Goal: Transaction & Acquisition: Book appointment/travel/reservation

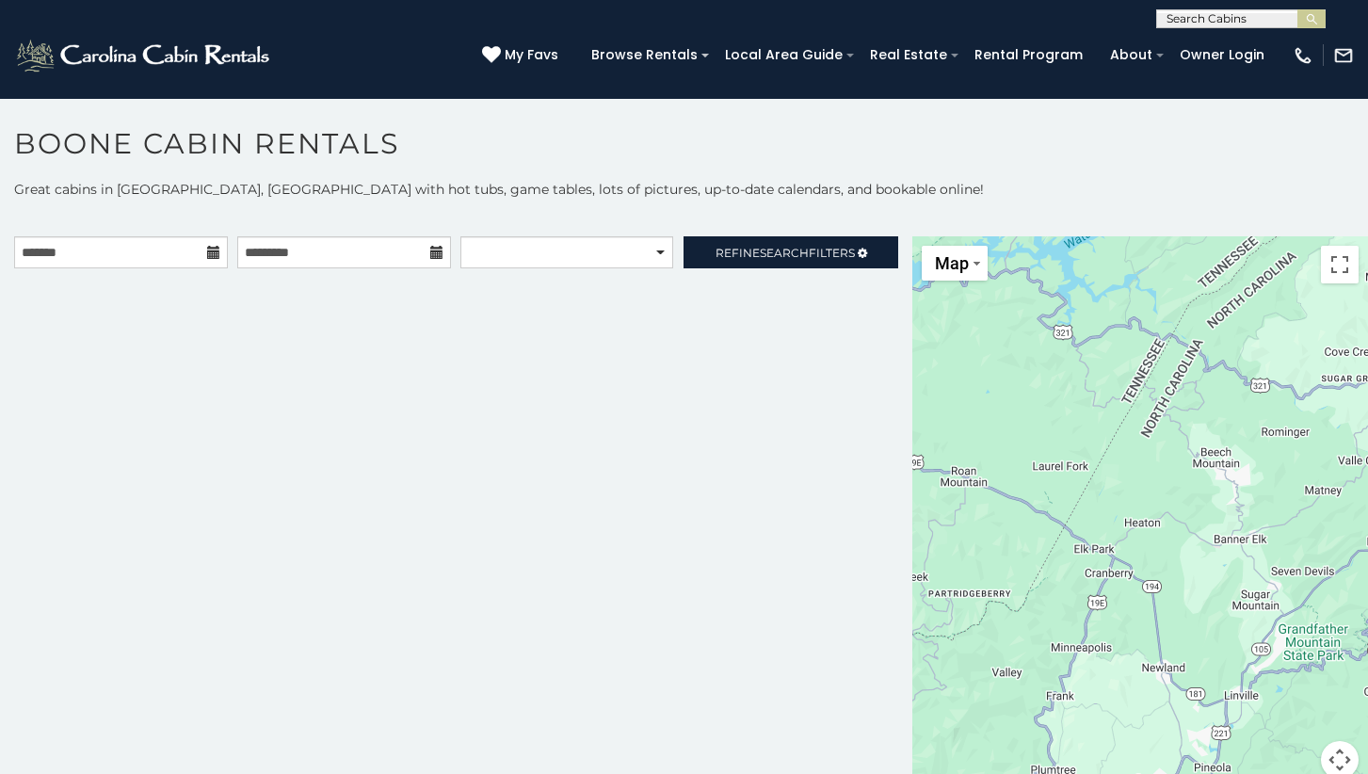
click at [211, 253] on icon at bounding box center [213, 252] width 13 height 13
click at [177, 256] on input "text" at bounding box center [121, 252] width 214 height 32
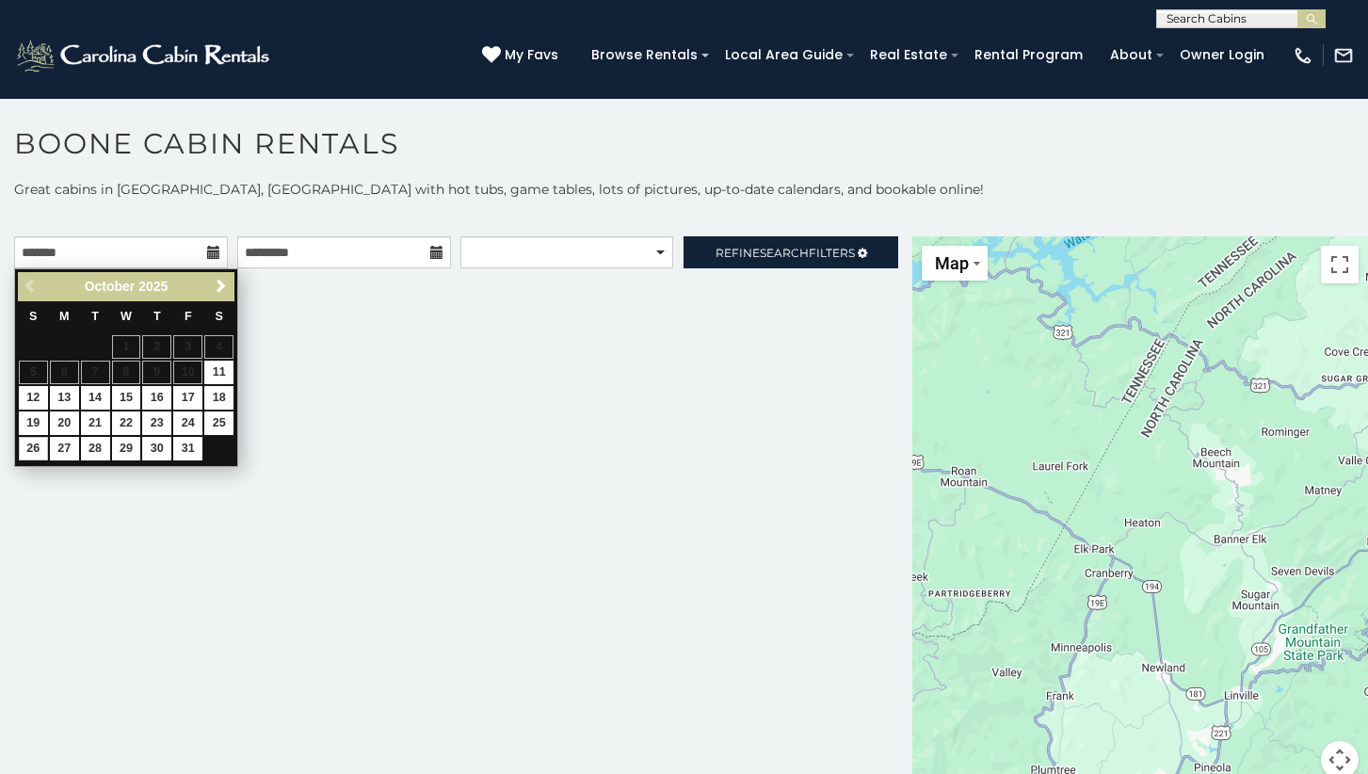
click at [34, 448] on link "26" at bounding box center [33, 449] width 29 height 24
type input "**********"
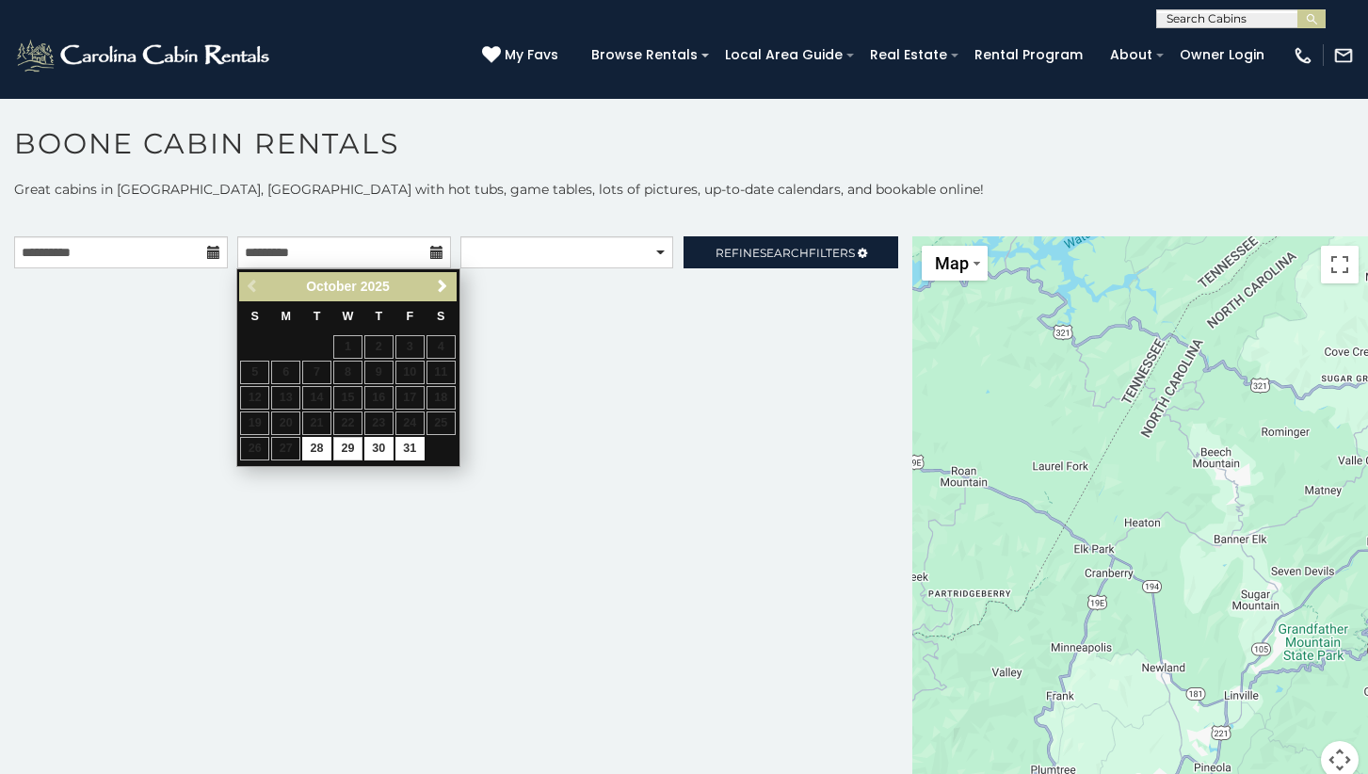
click at [345, 441] on link "29" at bounding box center [347, 449] width 29 height 24
type input "**********"
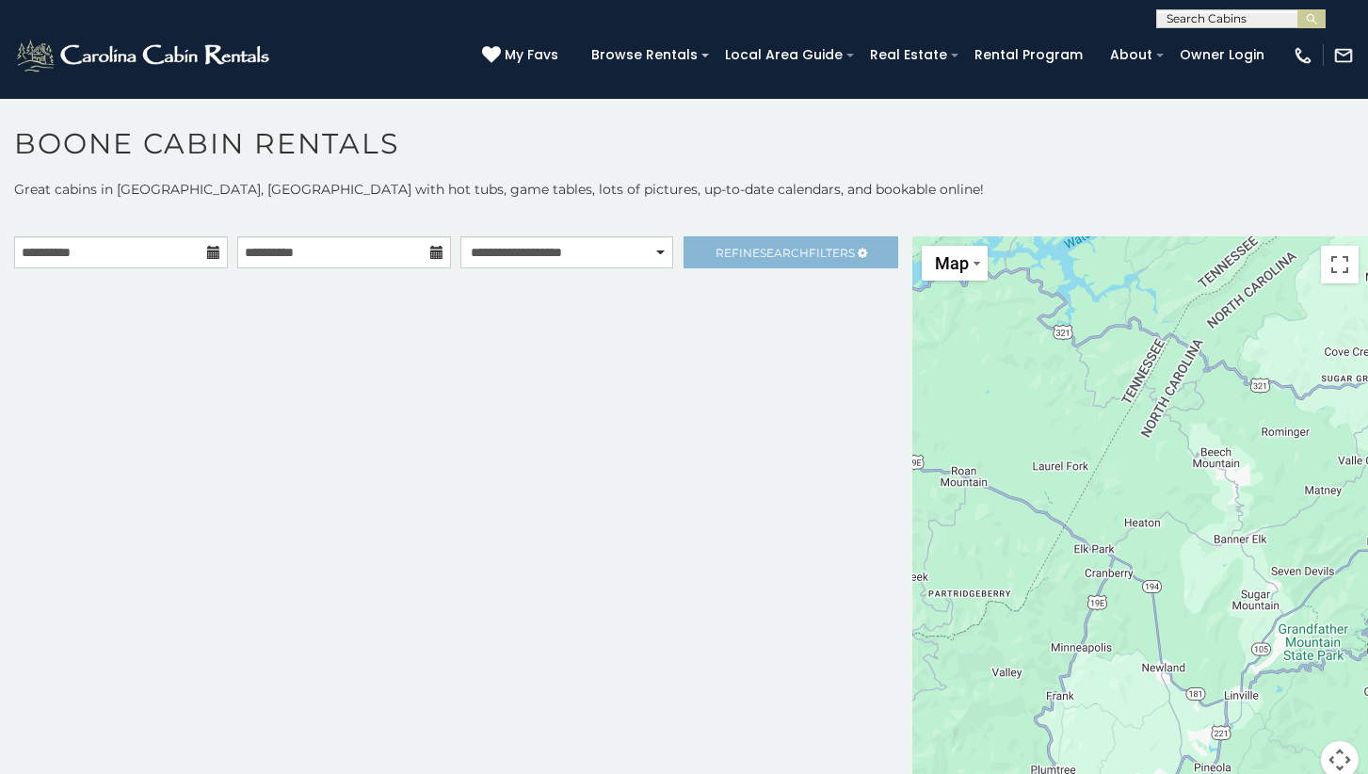
click at [803, 251] on span "Refine Search Filters" at bounding box center [785, 253] width 139 height 14
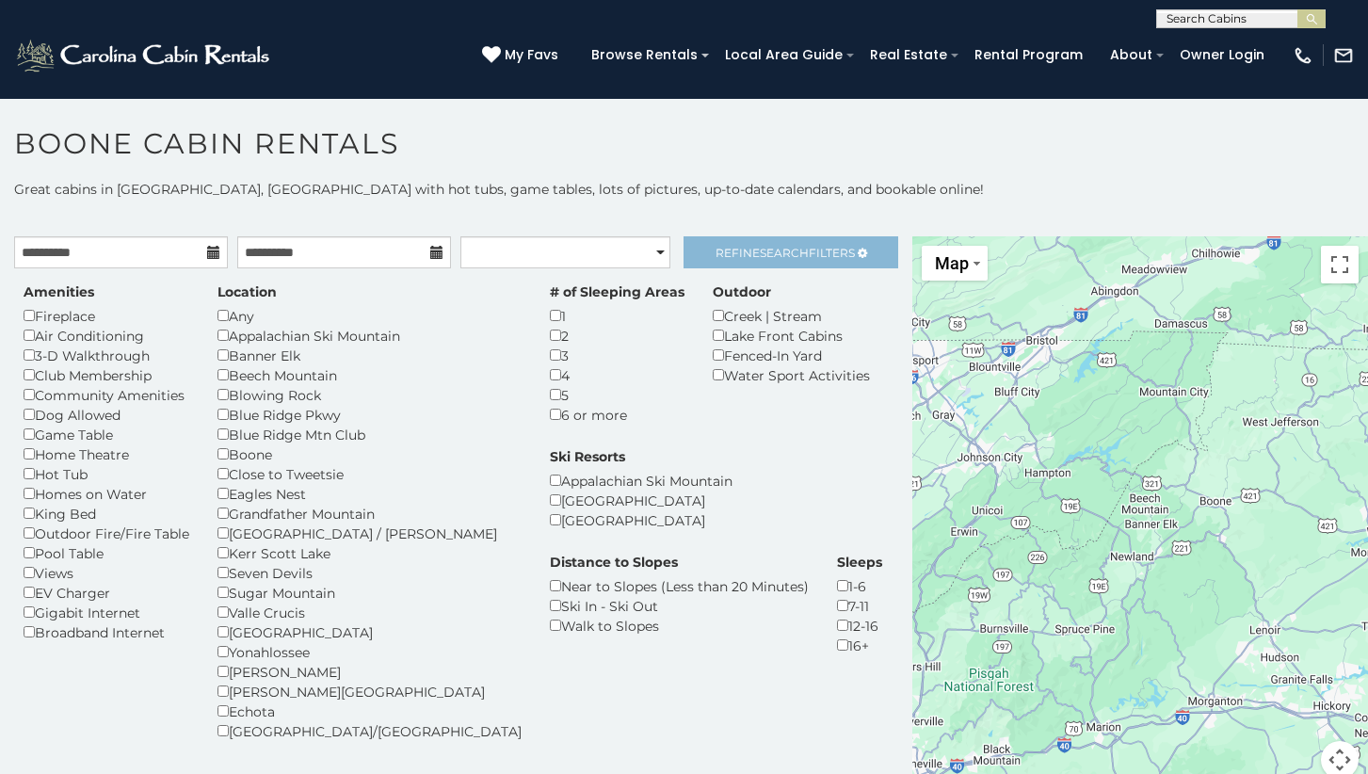
click at [775, 258] on span "Search" at bounding box center [784, 253] width 49 height 14
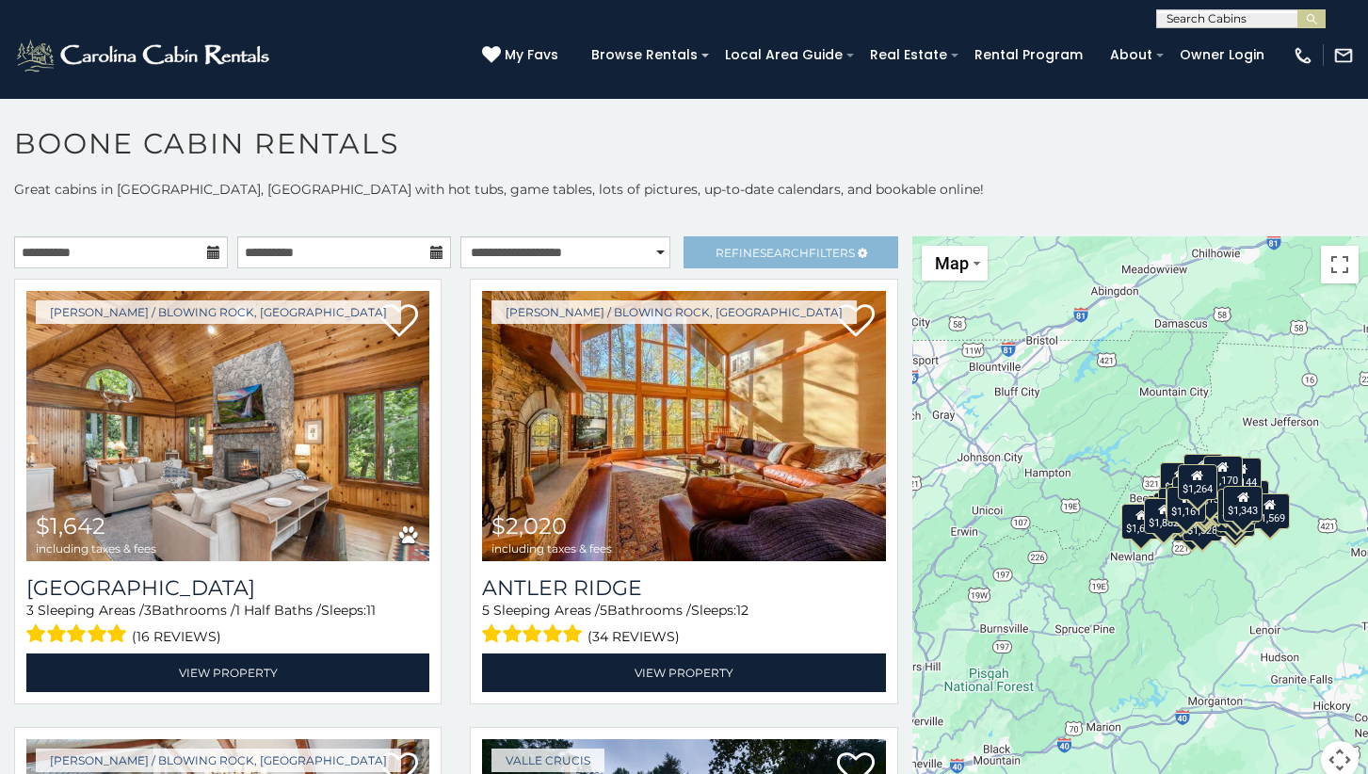
click at [775, 258] on span "Search" at bounding box center [784, 253] width 49 height 14
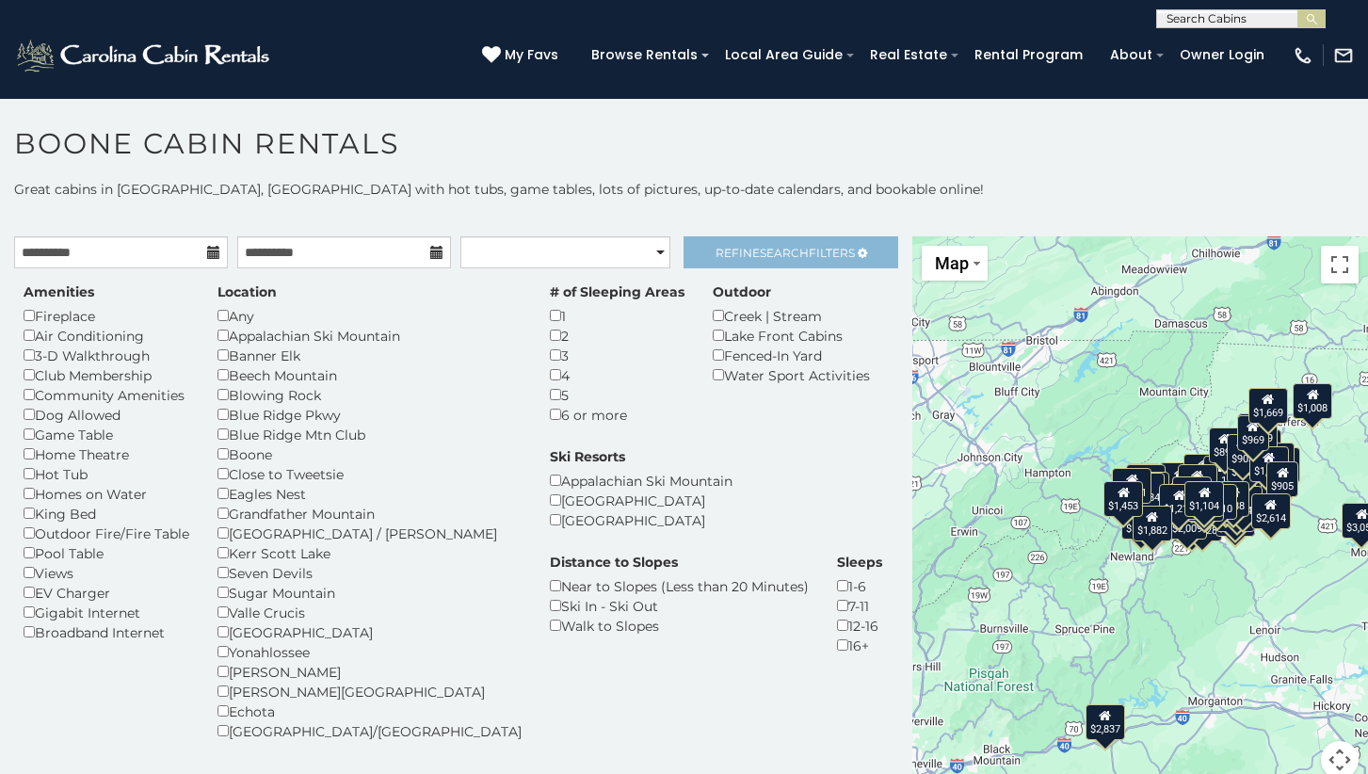
click at [775, 258] on span "Search" at bounding box center [784, 253] width 49 height 14
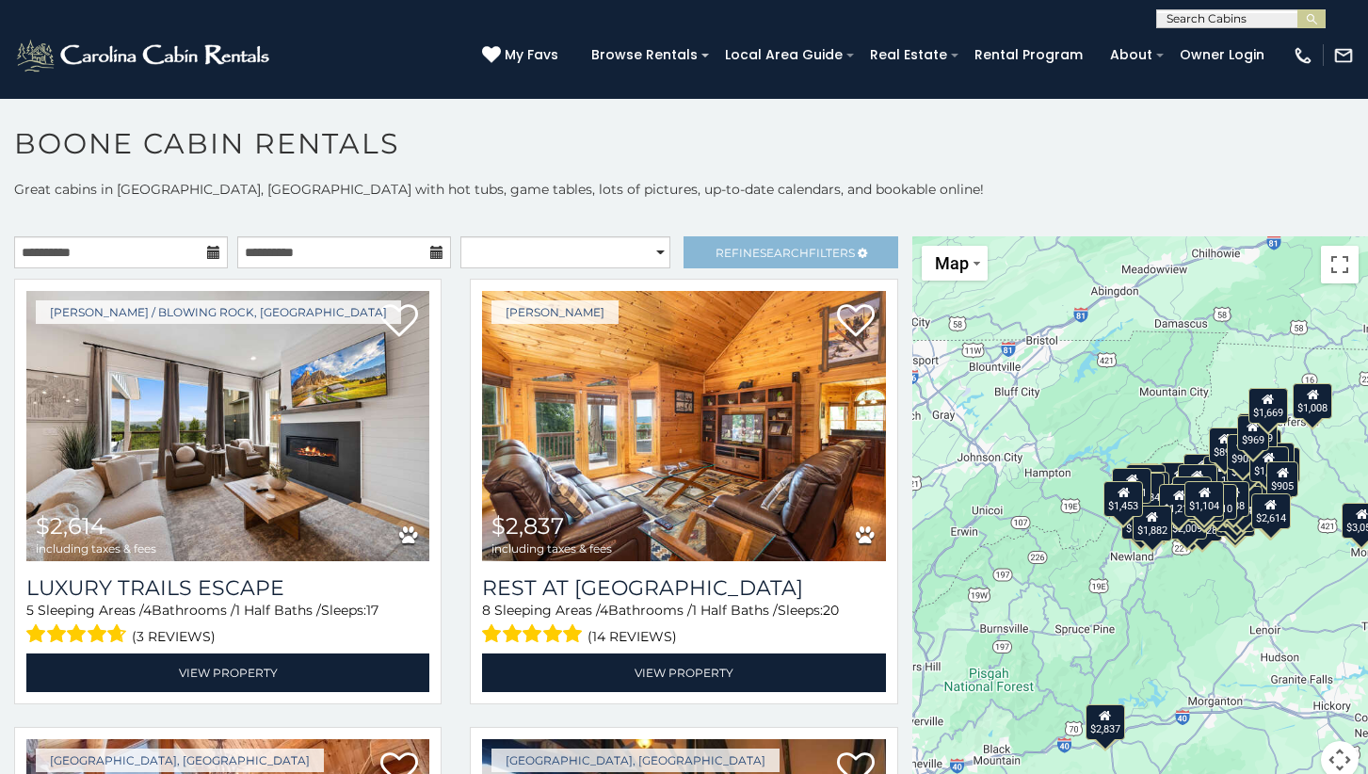
click at [812, 244] on link "Refine Search Filters" at bounding box center [791, 252] width 214 height 32
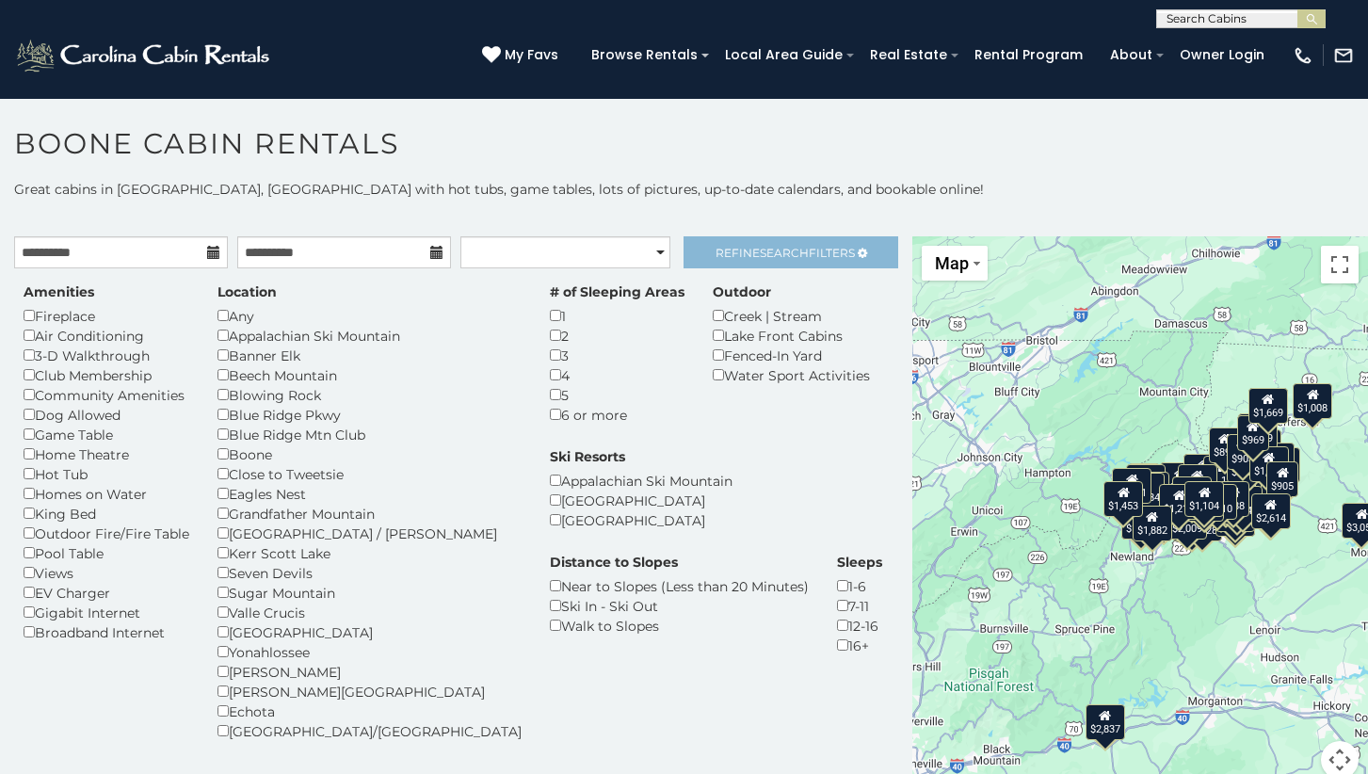
click at [776, 258] on span "Search" at bounding box center [784, 253] width 49 height 14
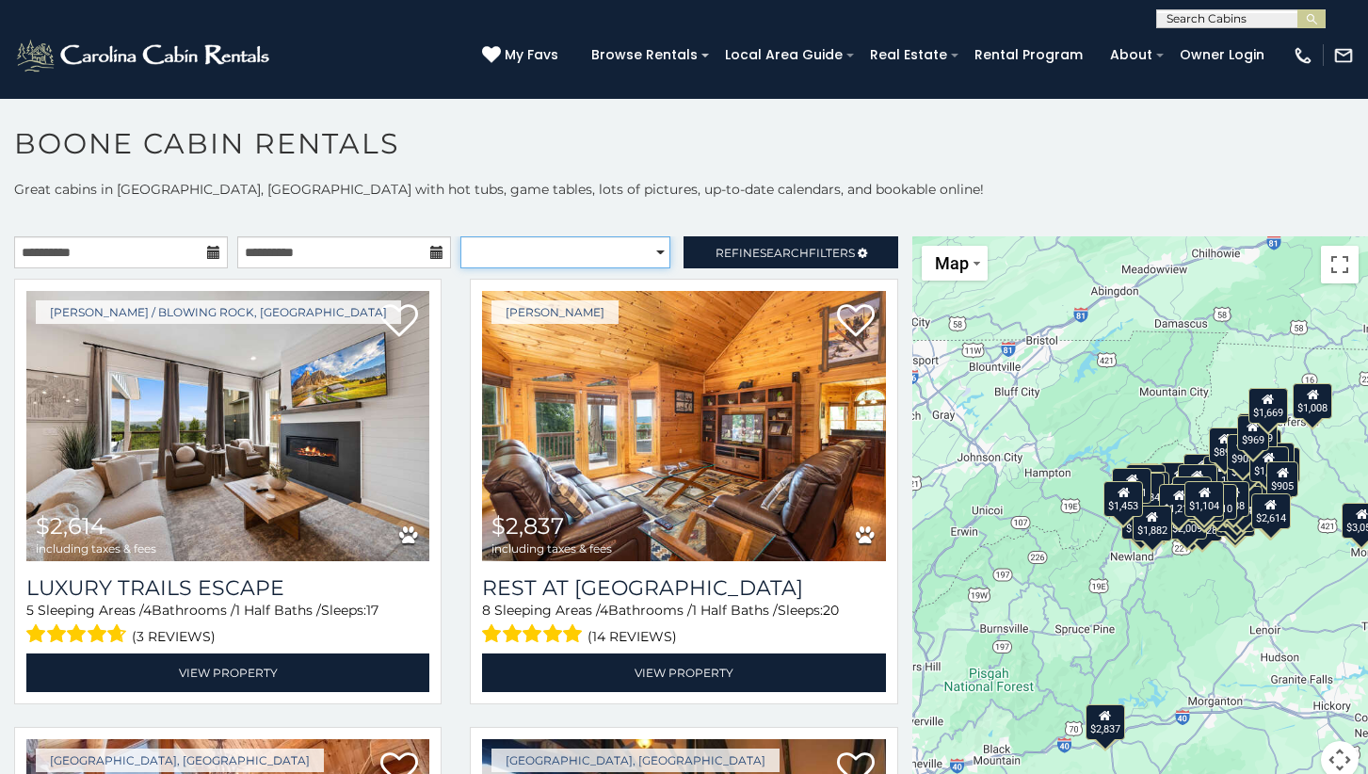
select select "*********"
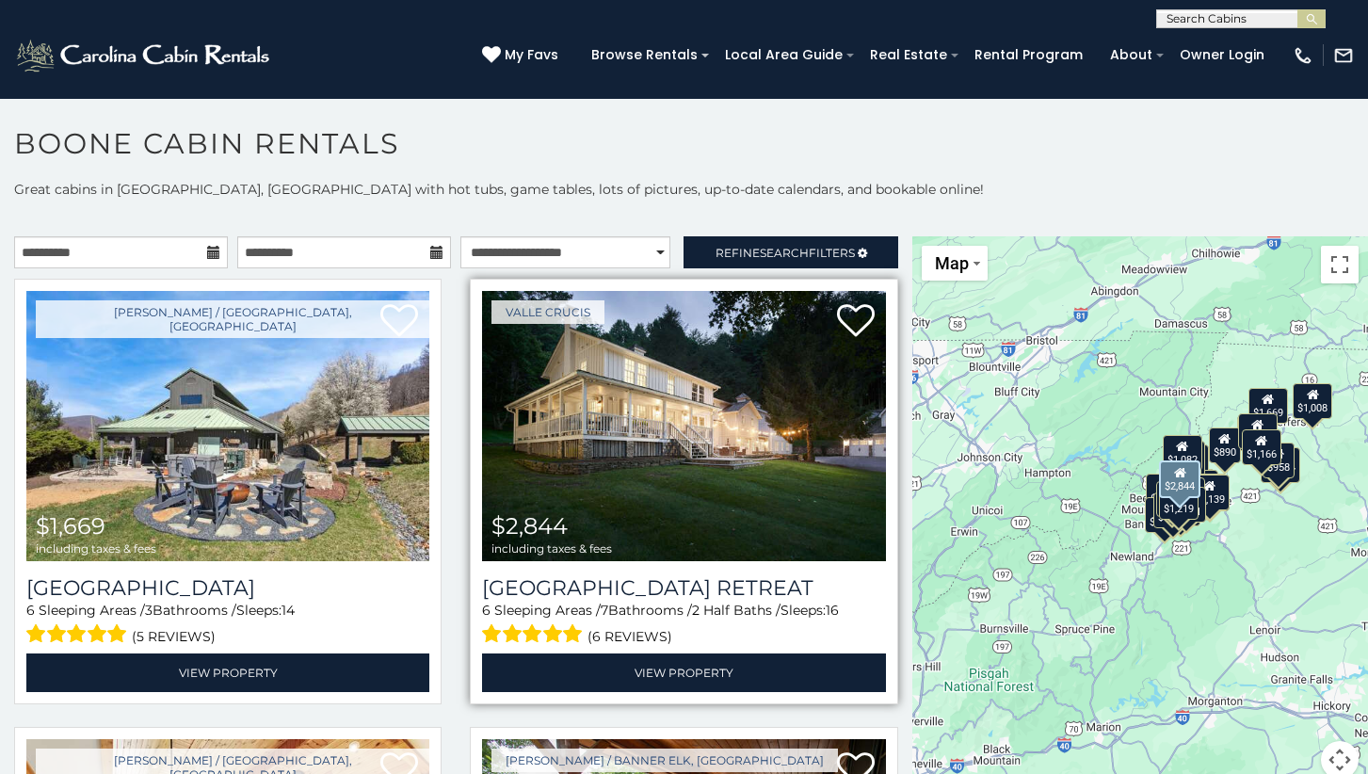
click at [616, 465] on img at bounding box center [683, 426] width 403 height 270
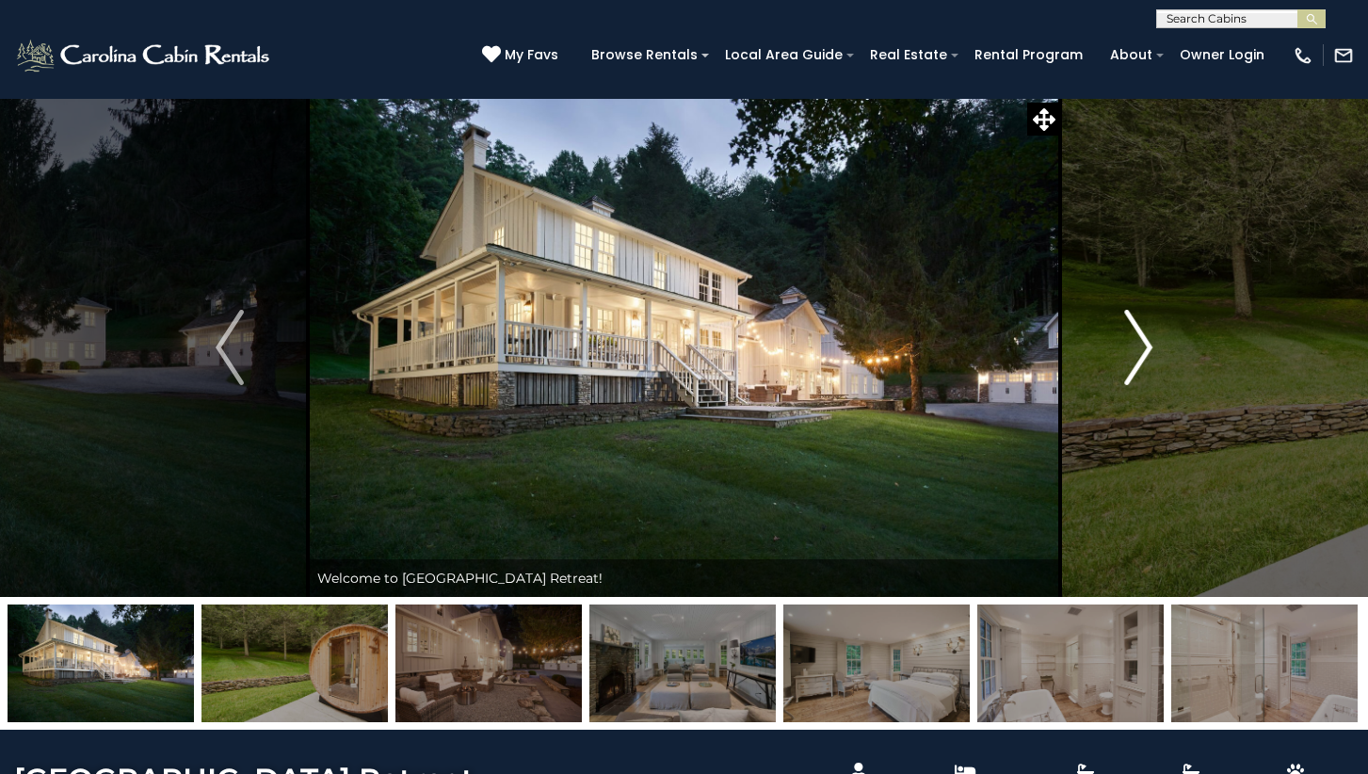
click at [1141, 356] on img "Next" at bounding box center [1139, 347] width 28 height 75
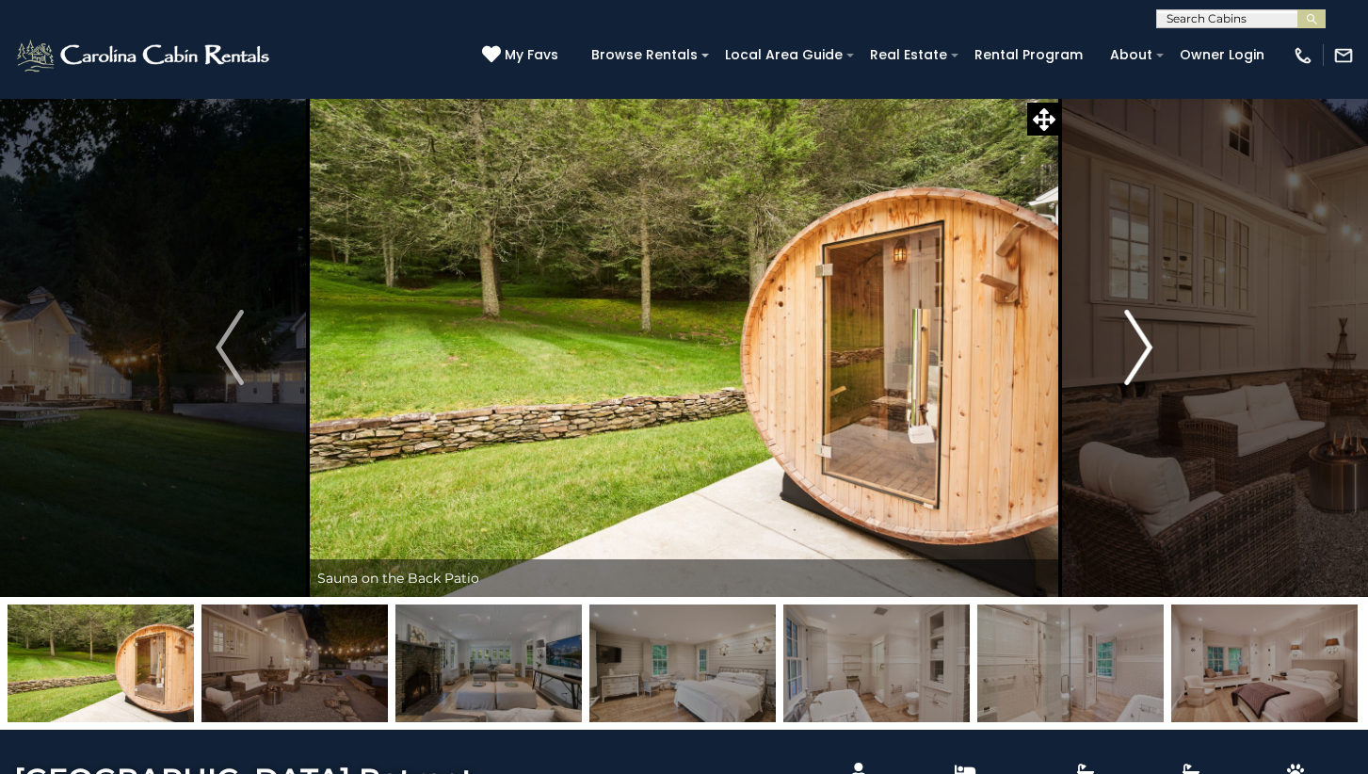
click at [1141, 356] on img "Next" at bounding box center [1139, 347] width 28 height 75
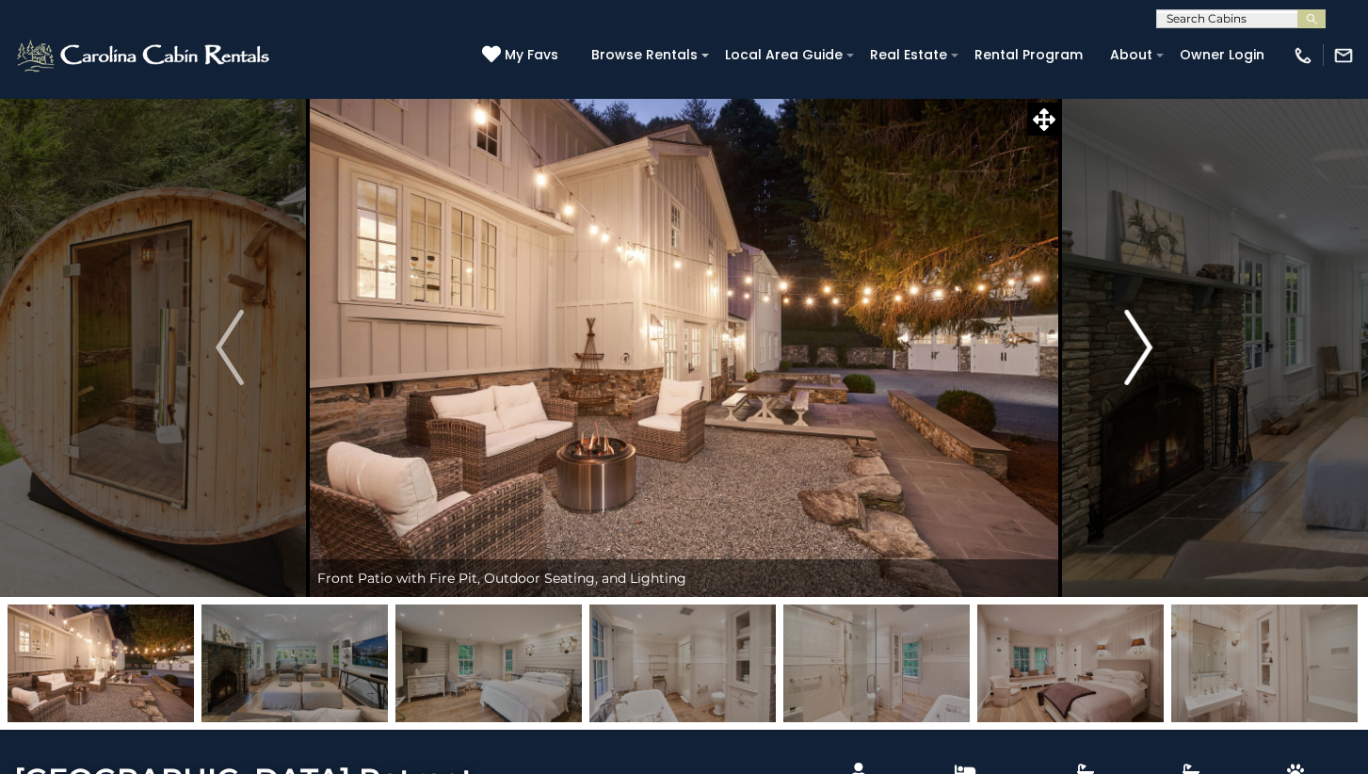
click at [1141, 356] on img "Next" at bounding box center [1139, 347] width 28 height 75
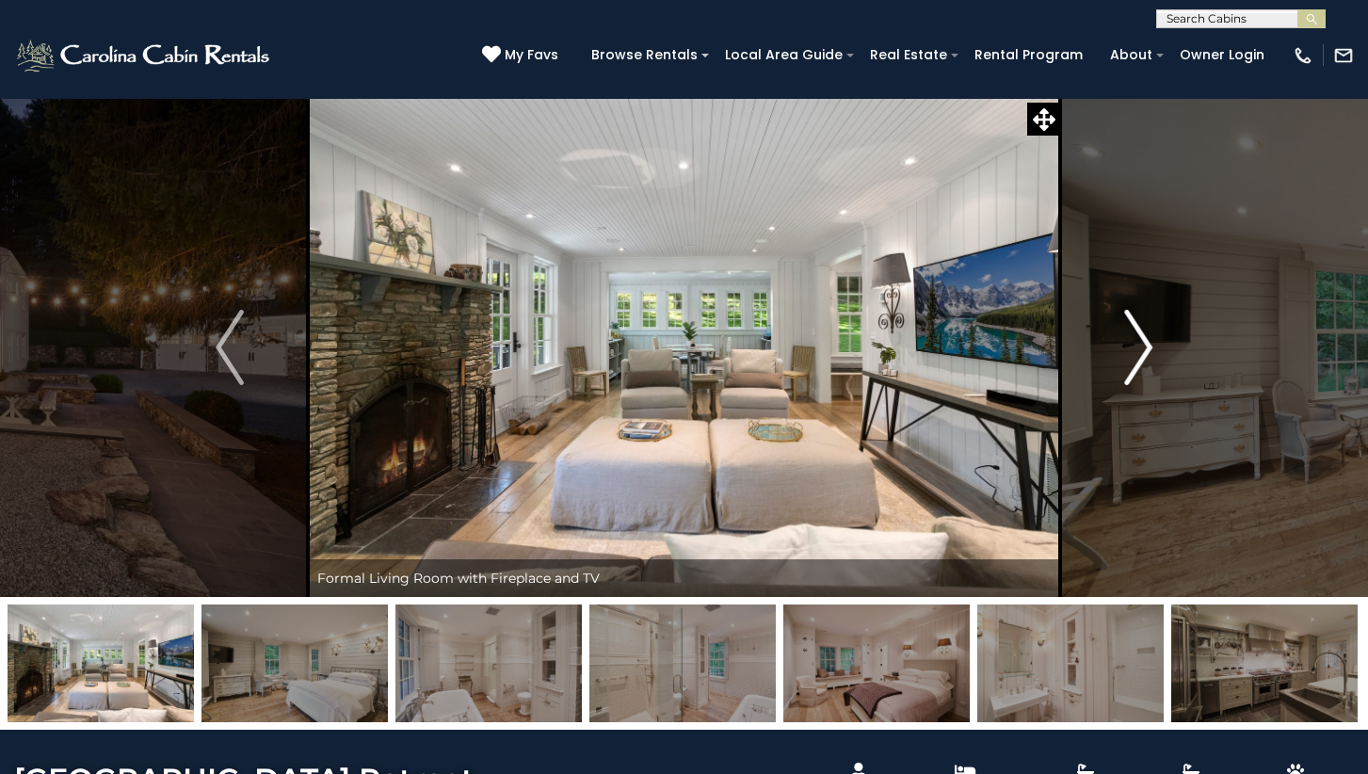
click at [1141, 356] on img "Next" at bounding box center [1139, 347] width 28 height 75
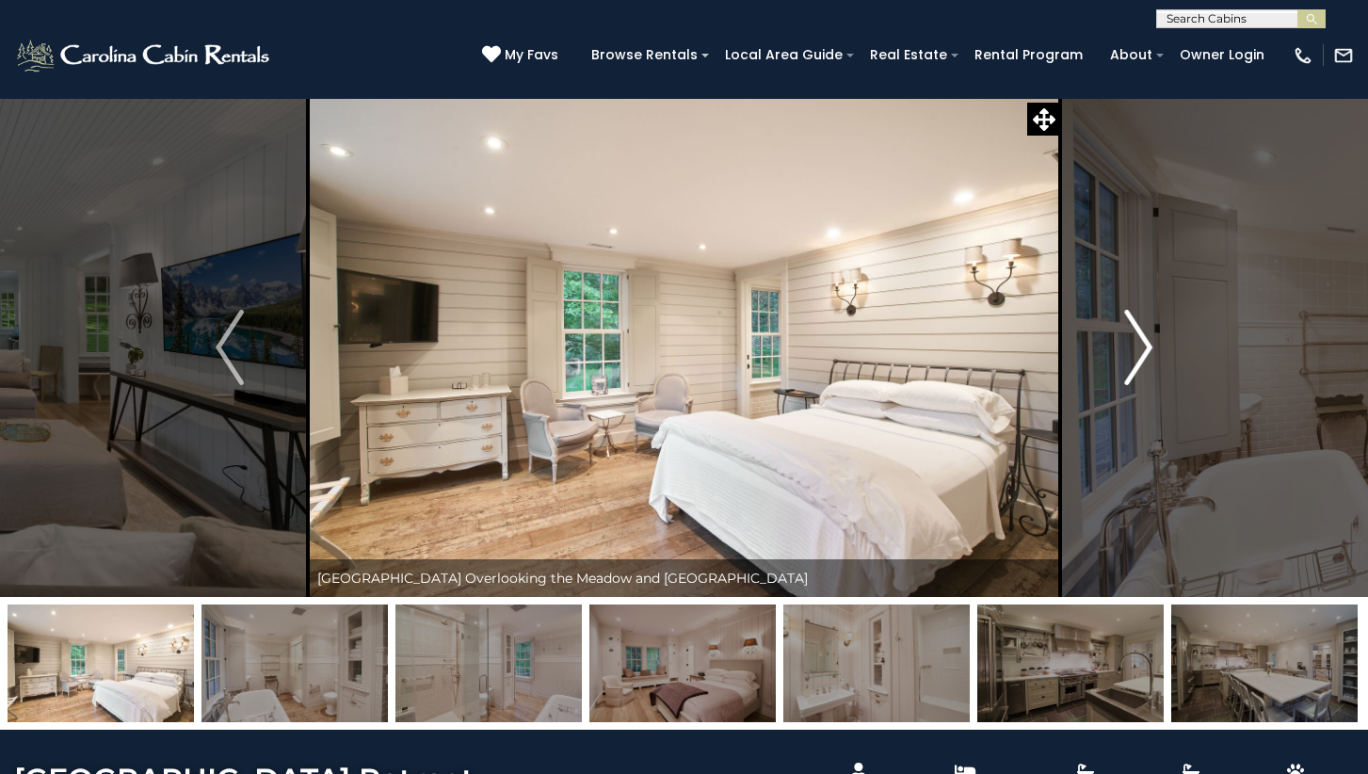
click at [1141, 356] on img "Next" at bounding box center [1139, 347] width 28 height 75
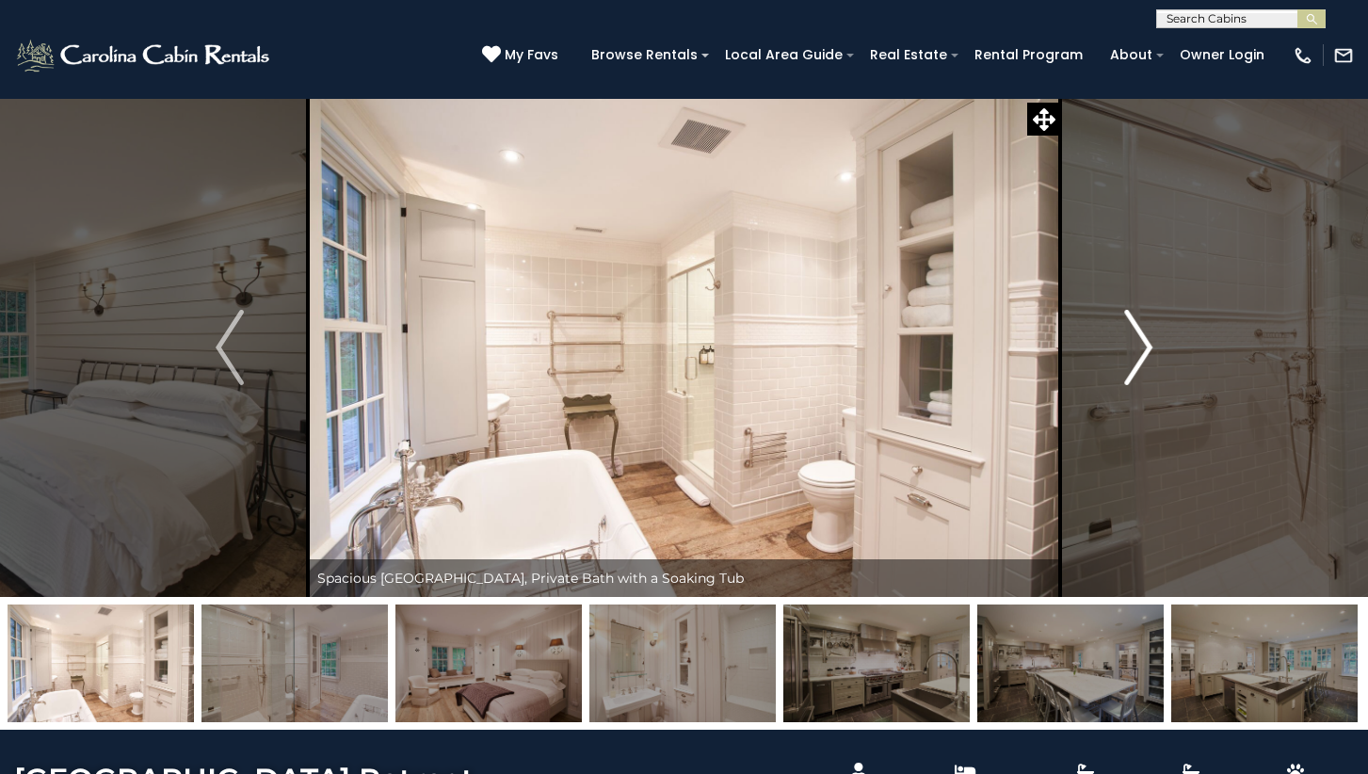
click at [1141, 356] on img "Next" at bounding box center [1139, 347] width 28 height 75
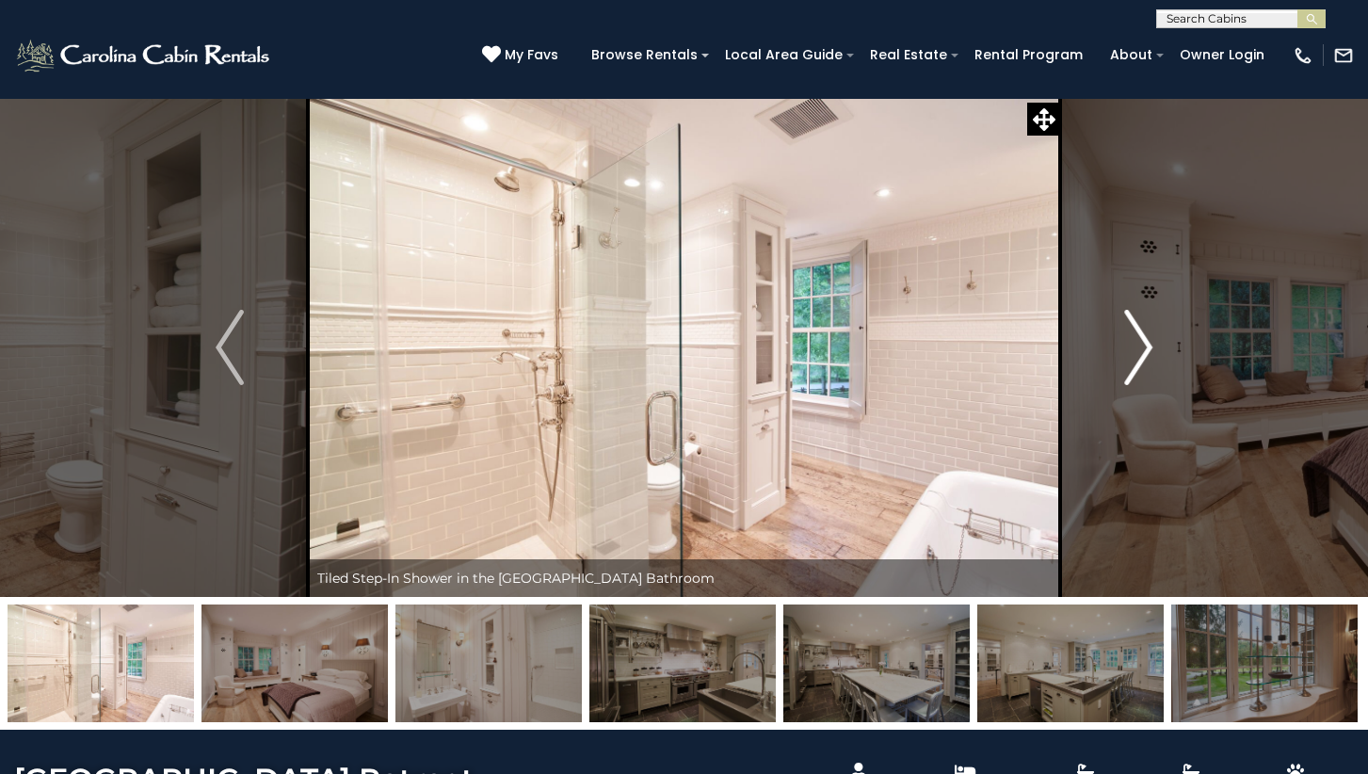
click at [1141, 356] on img "Next" at bounding box center [1139, 347] width 28 height 75
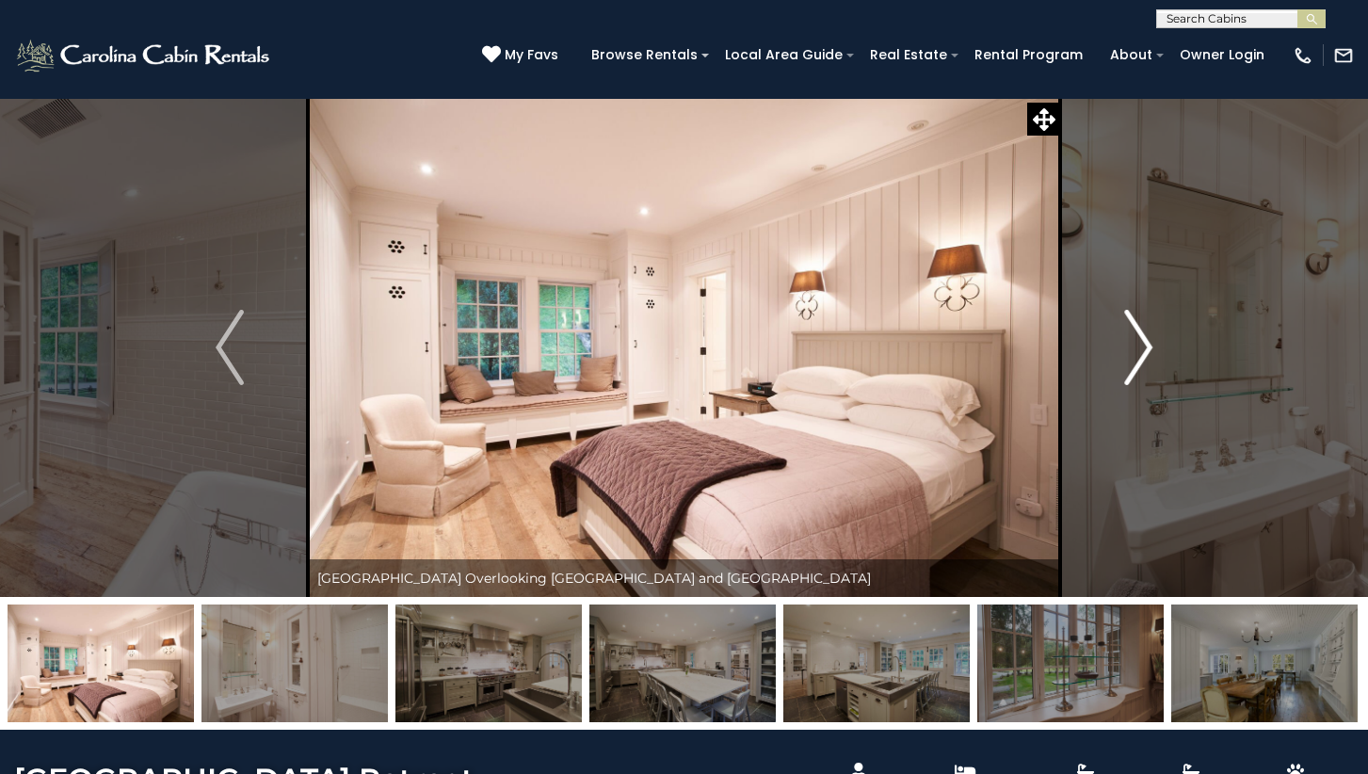
click at [1141, 356] on img "Next" at bounding box center [1139, 347] width 28 height 75
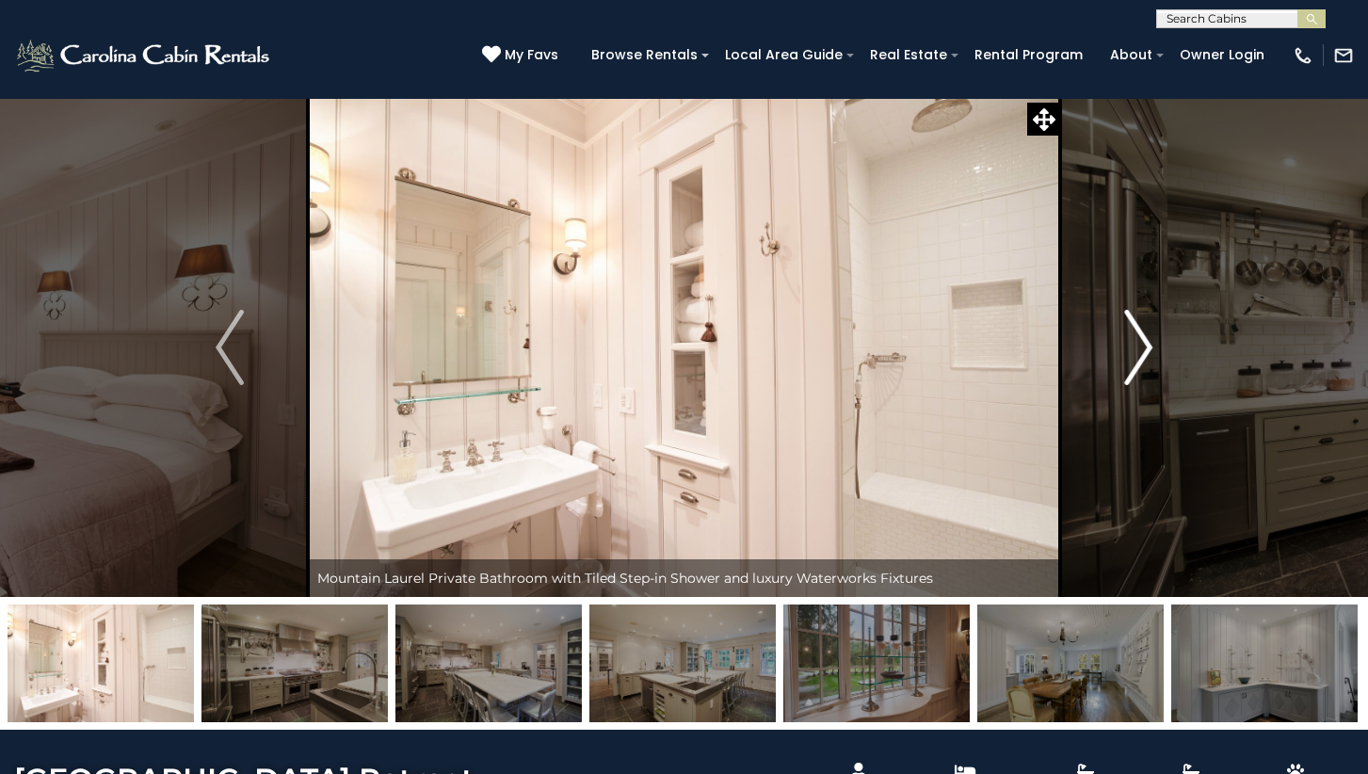
click at [1141, 356] on img "Next" at bounding box center [1139, 347] width 28 height 75
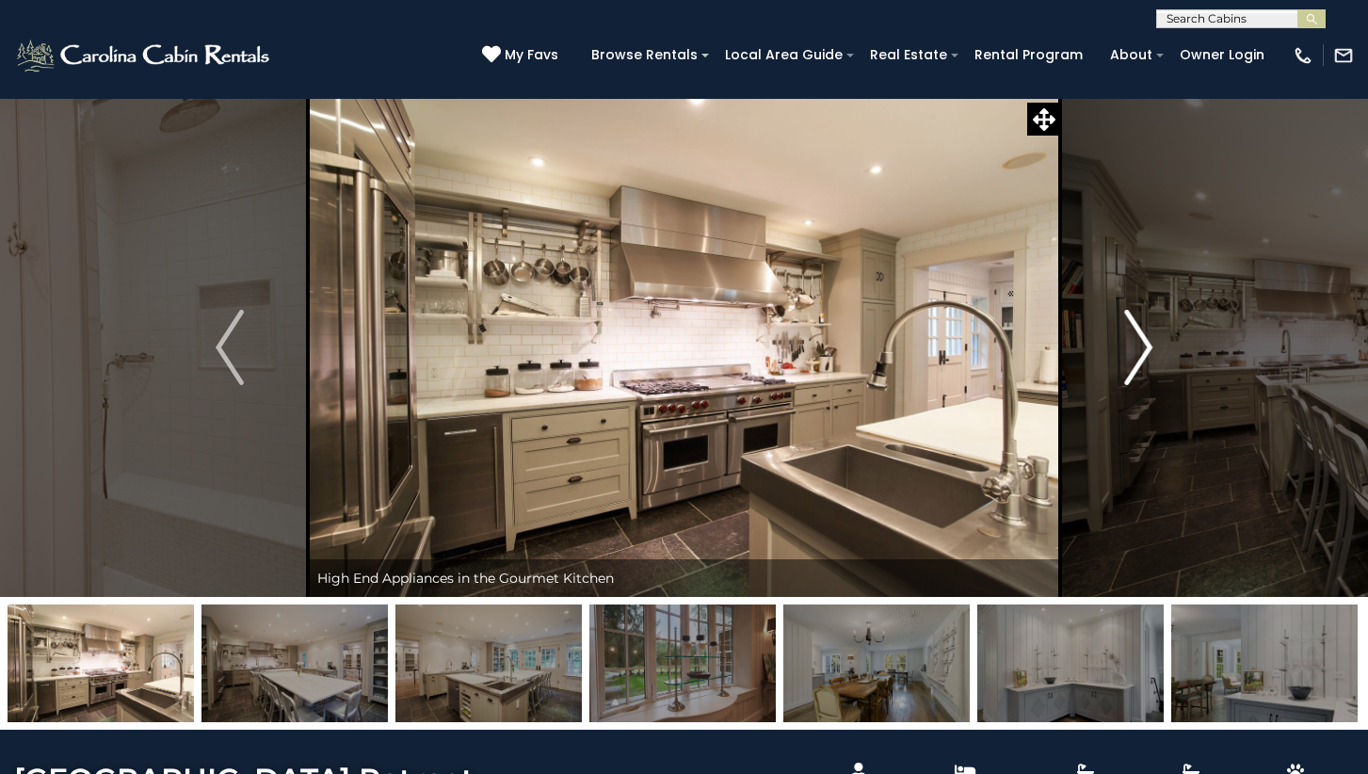
click at [1141, 356] on img "Next" at bounding box center [1139, 347] width 28 height 75
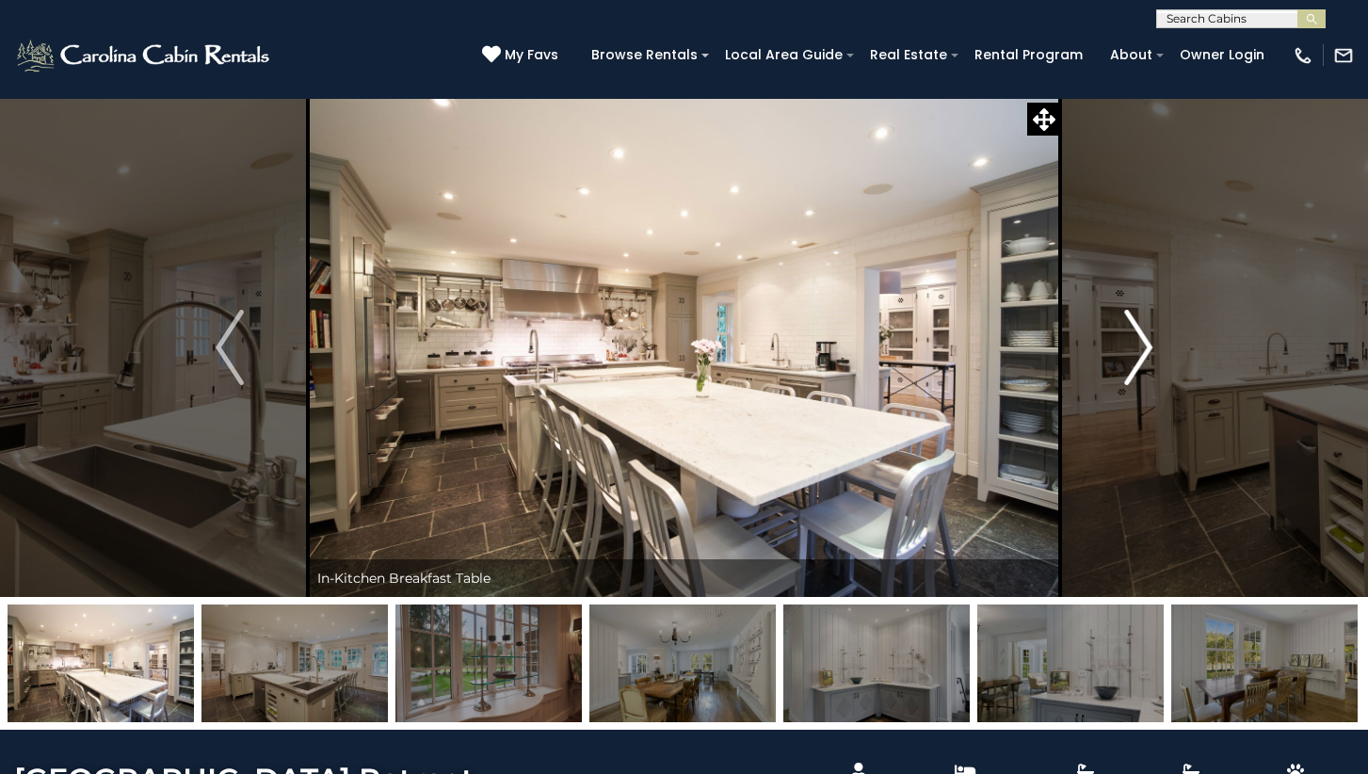
click at [1141, 356] on img "Next" at bounding box center [1139, 347] width 28 height 75
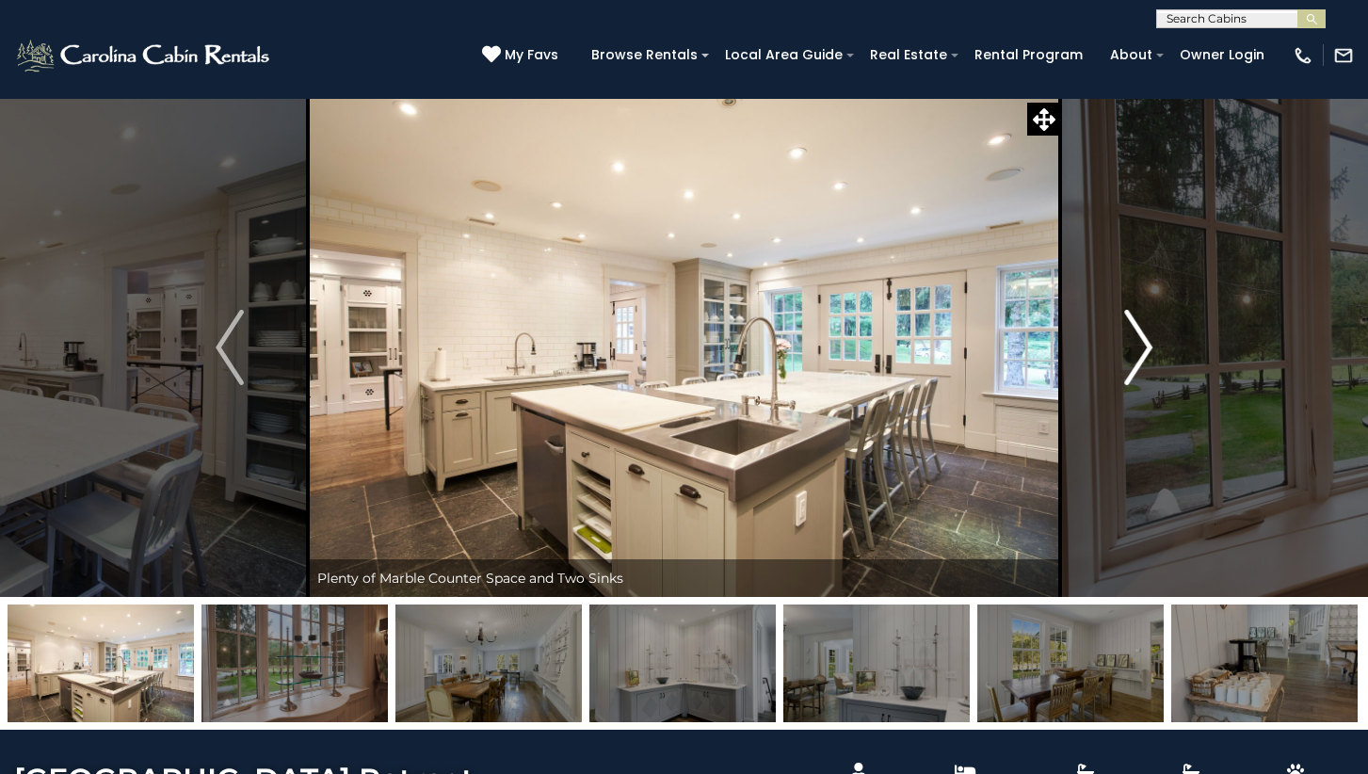
click at [1141, 356] on img "Next" at bounding box center [1139, 347] width 28 height 75
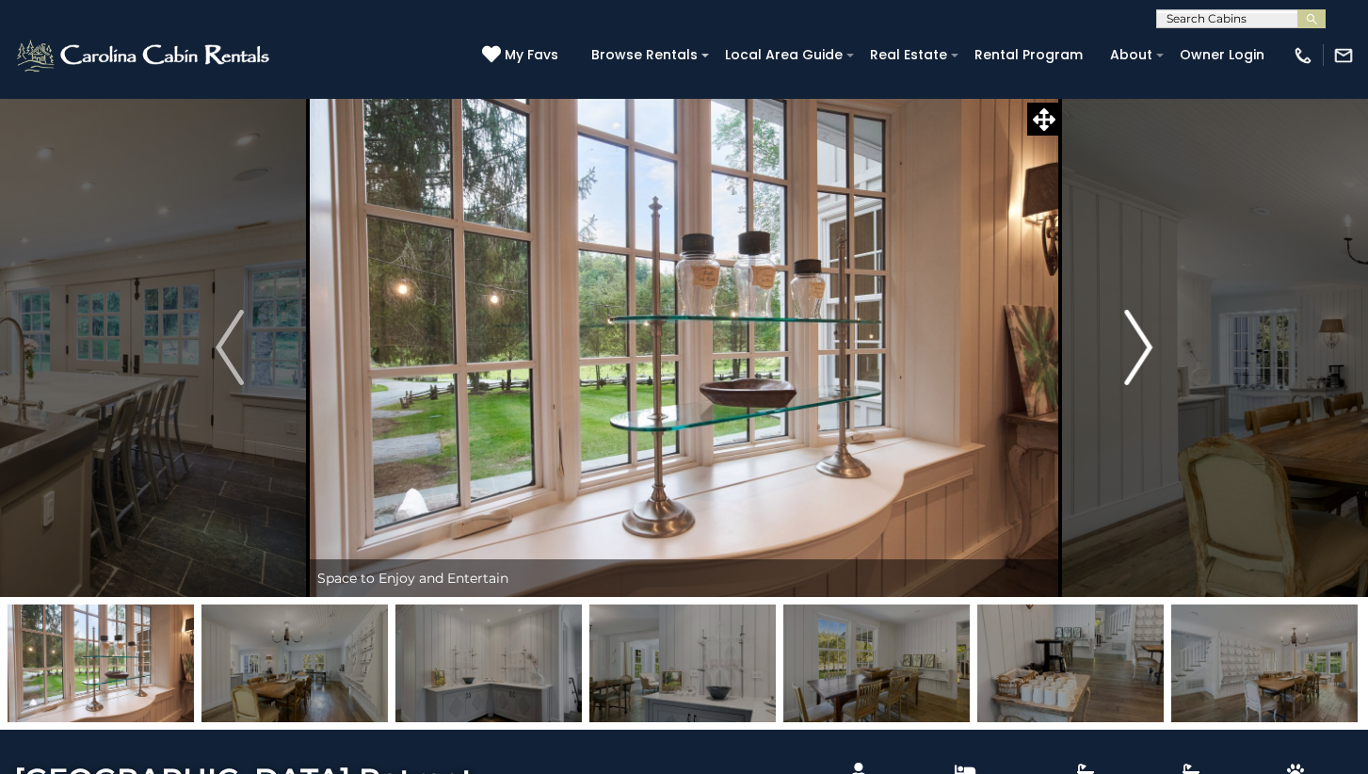
click at [1141, 356] on img "Next" at bounding box center [1139, 347] width 28 height 75
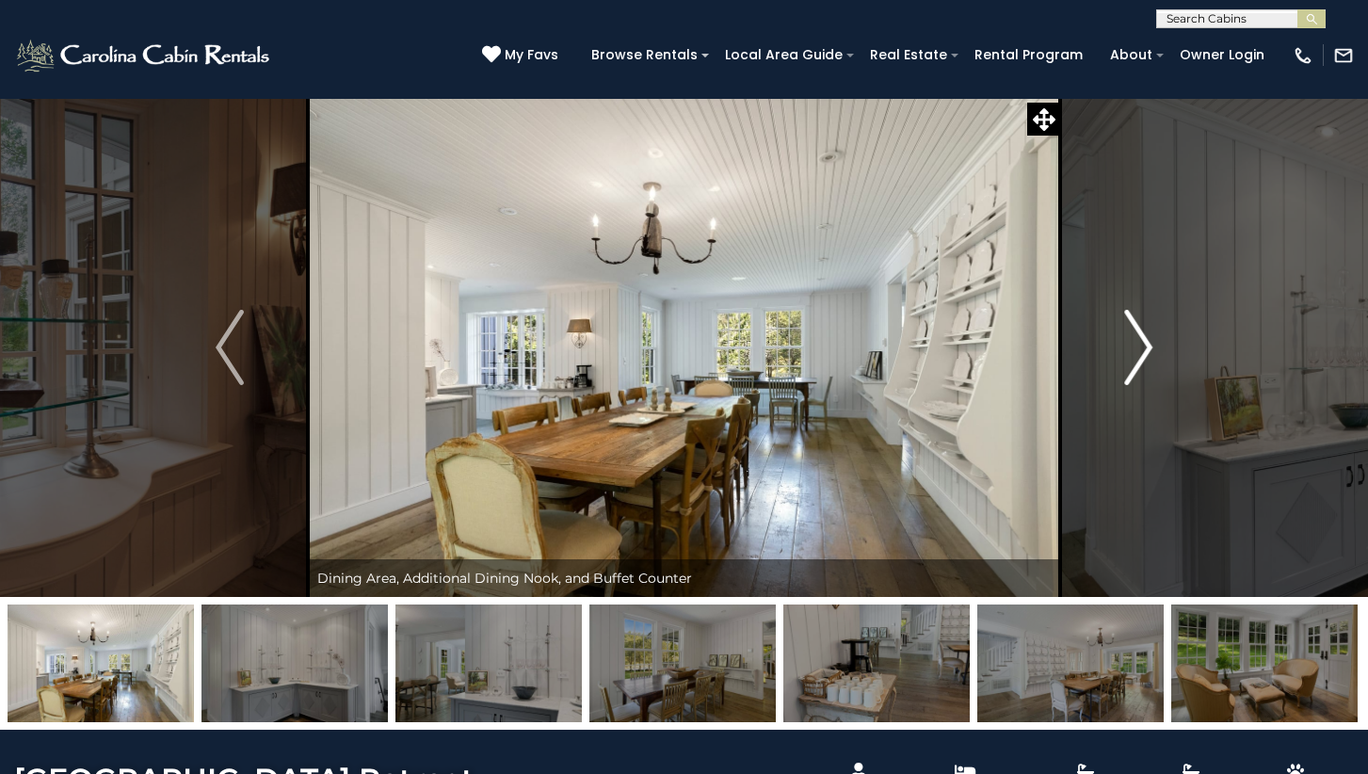
click at [1141, 356] on img "Next" at bounding box center [1139, 347] width 28 height 75
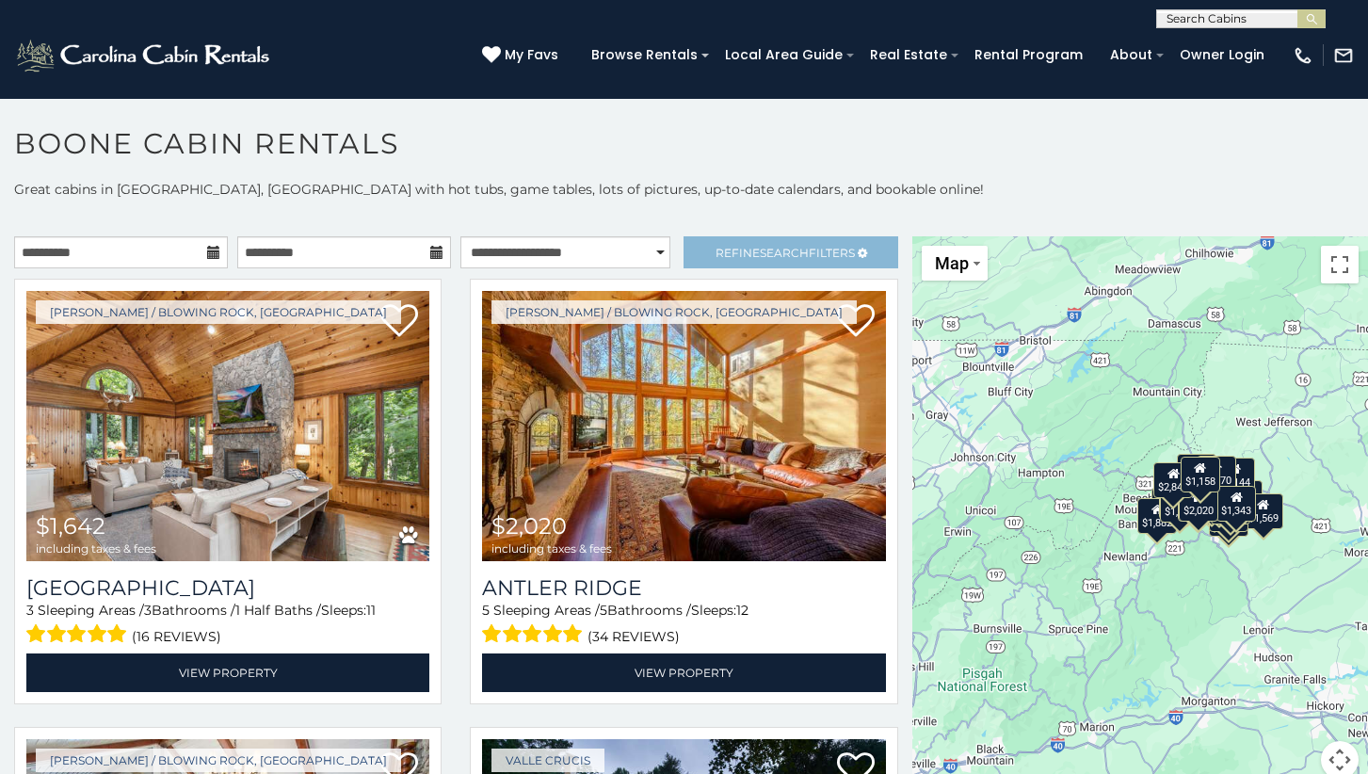
click at [760, 256] on span "Search" at bounding box center [784, 253] width 49 height 14
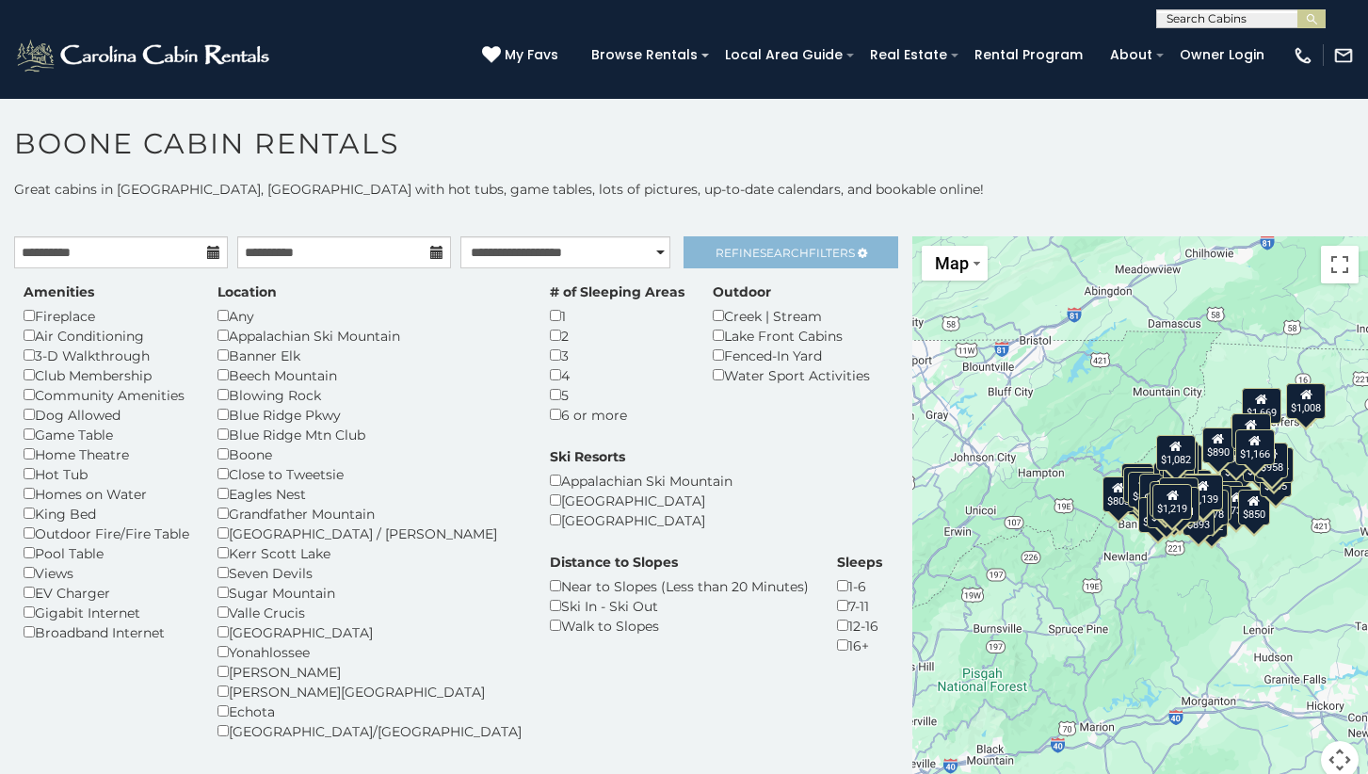
click at [811, 258] on span "Refine Search Filters" at bounding box center [785, 253] width 139 height 14
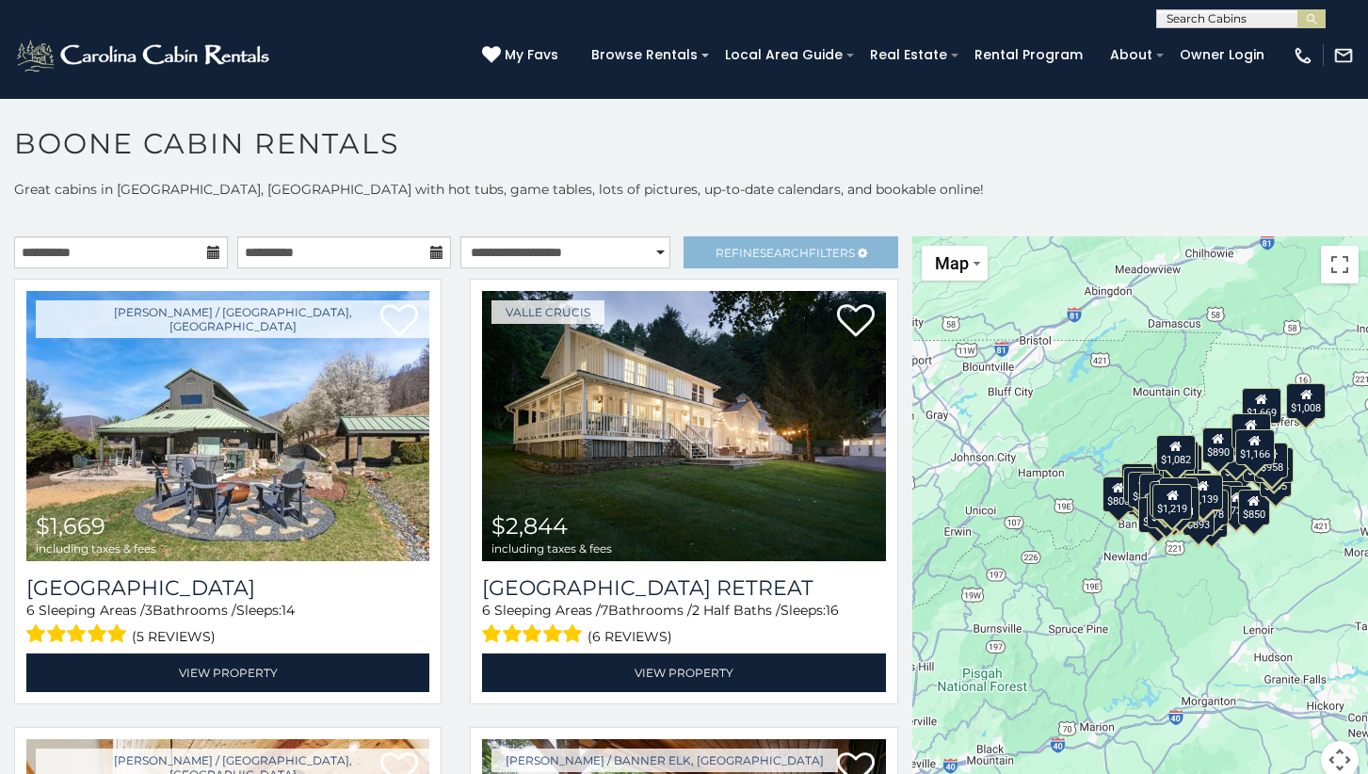
click at [811, 258] on span "Refine Search Filters" at bounding box center [785, 253] width 139 height 14
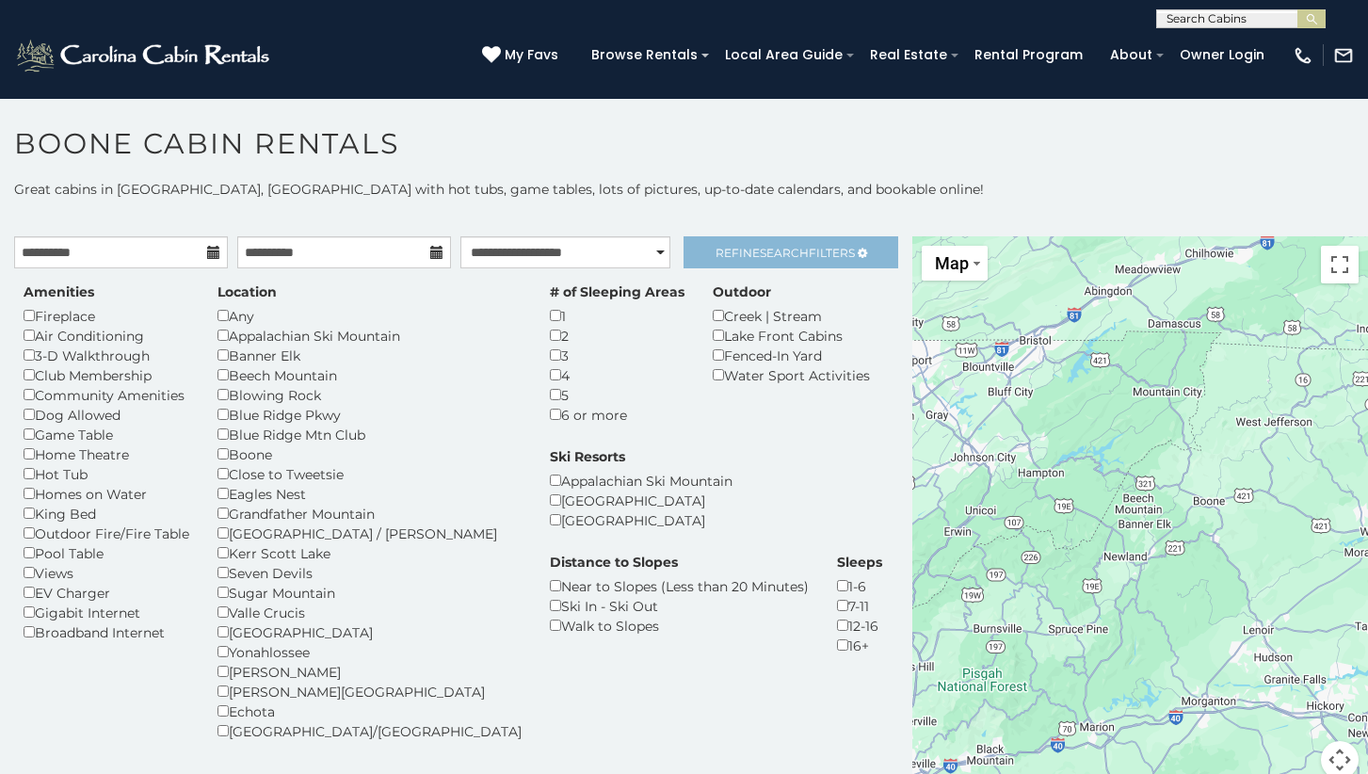
click at [799, 257] on span "Refine Search Filters" at bounding box center [785, 253] width 139 height 14
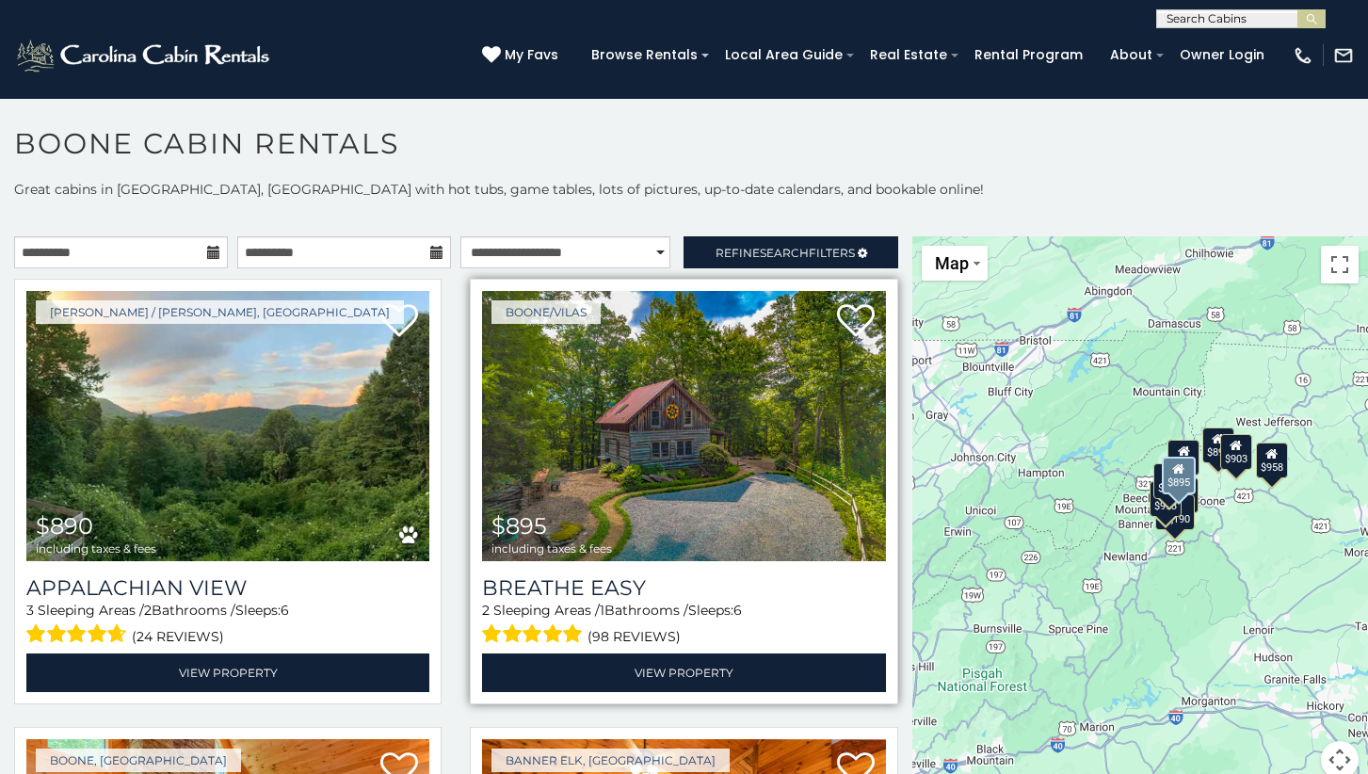
click at [688, 524] on img at bounding box center [683, 426] width 403 height 270
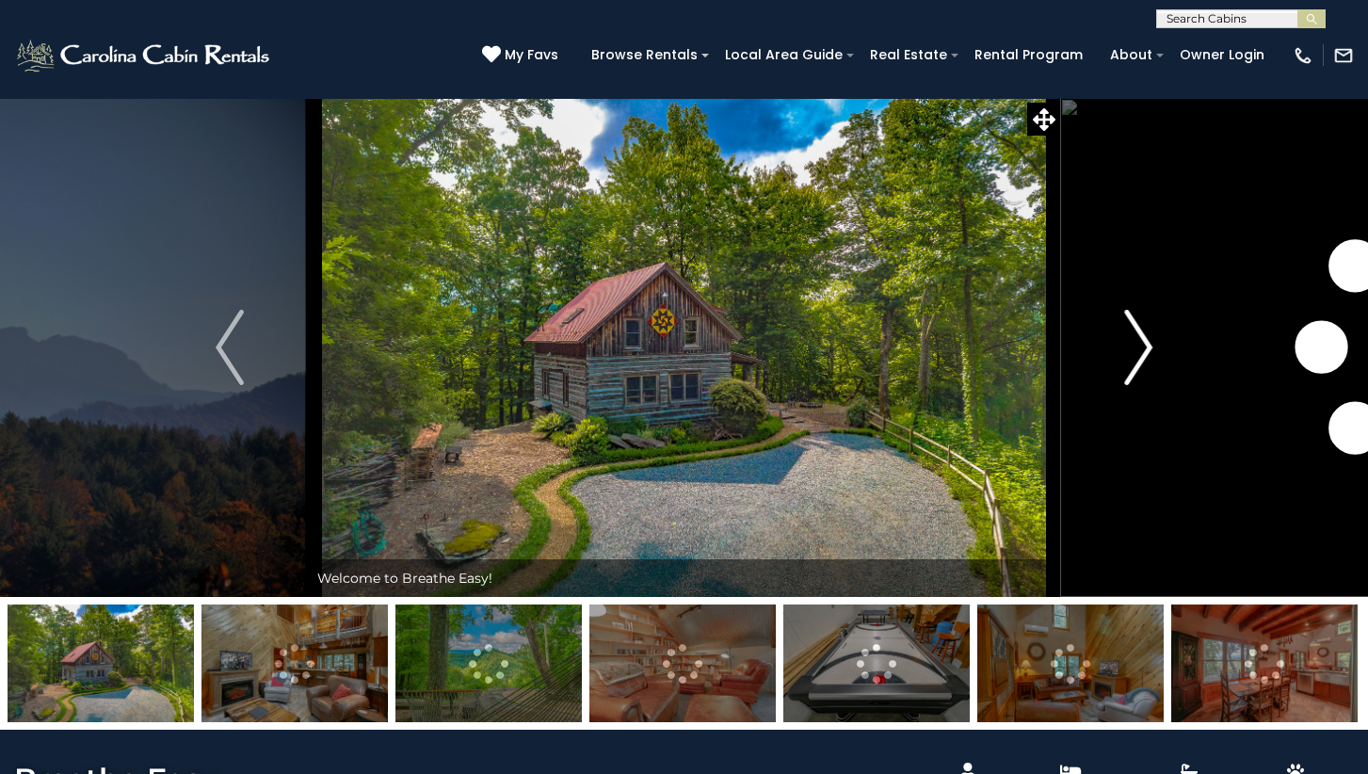
click at [1145, 350] on img "Next" at bounding box center [1139, 347] width 28 height 75
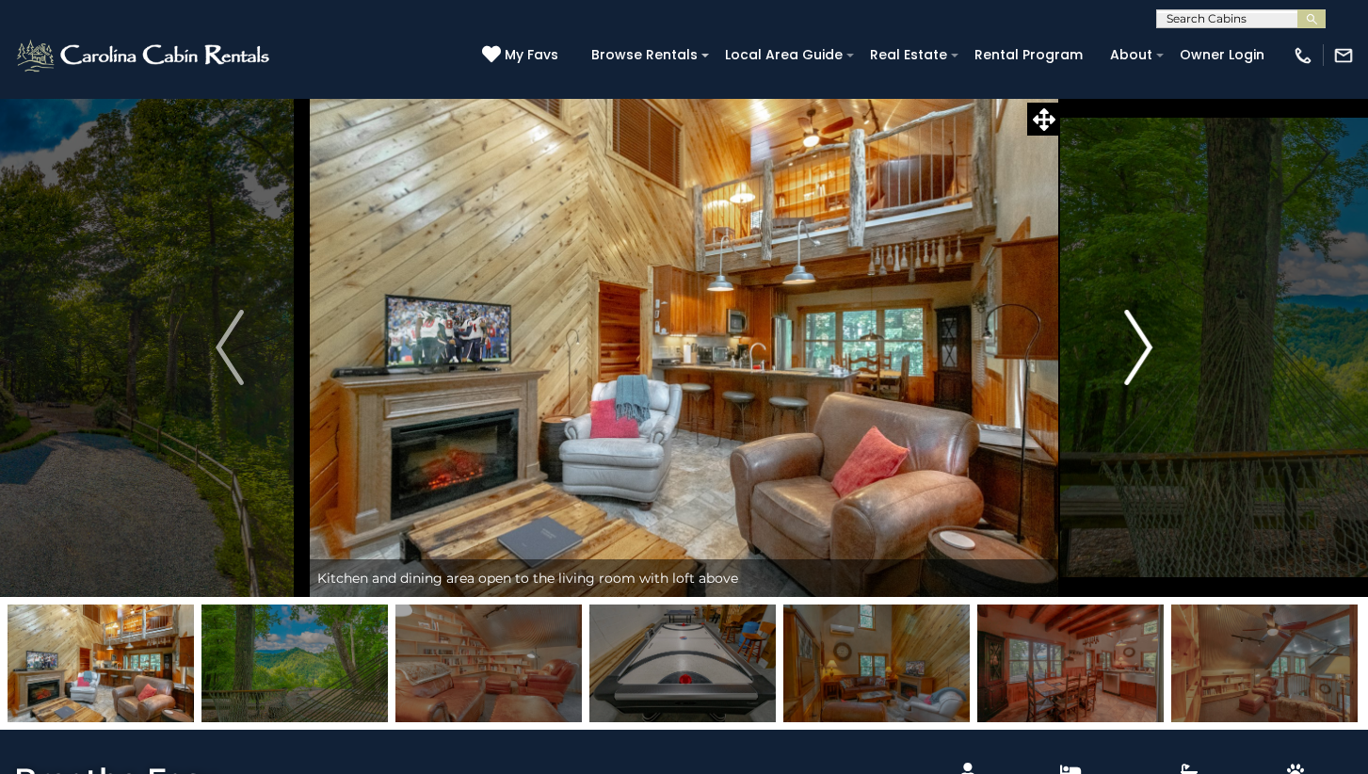
click at [1145, 350] on img "Next" at bounding box center [1139, 347] width 28 height 75
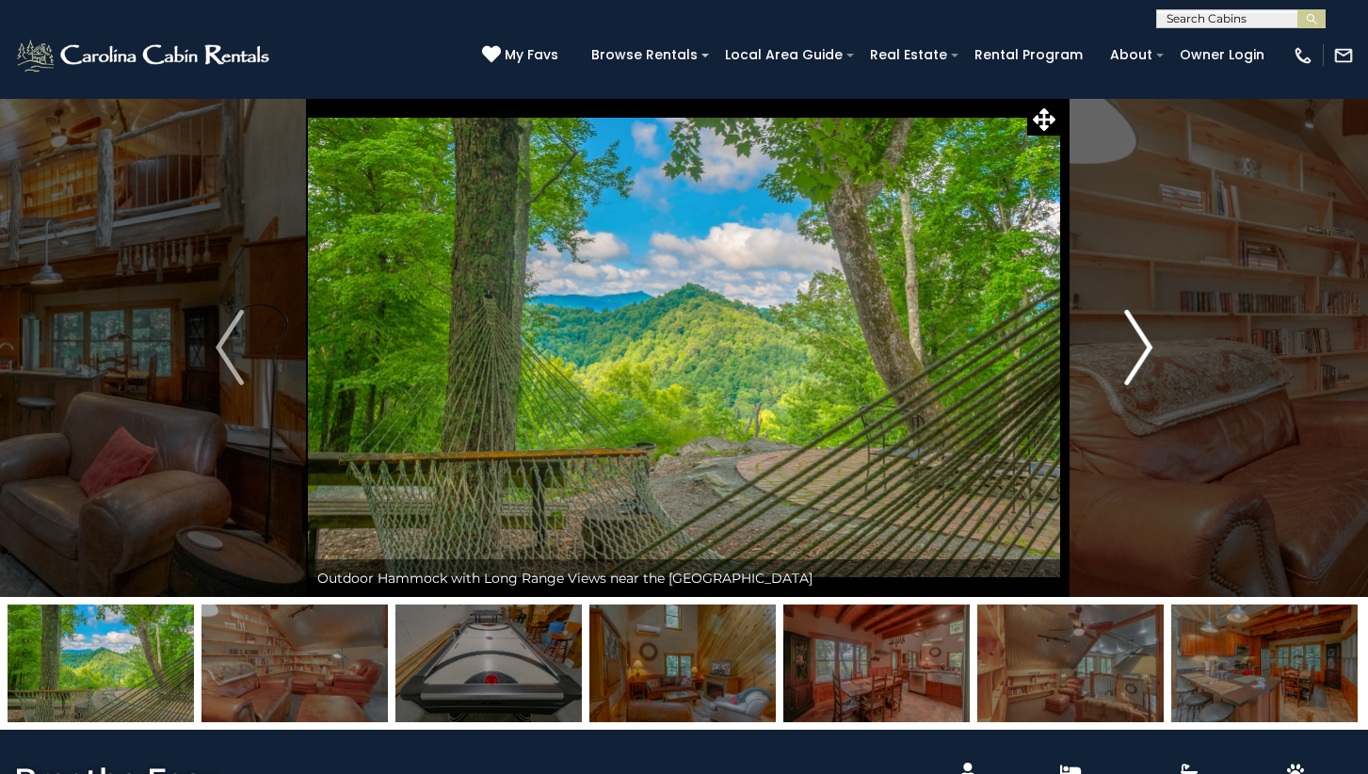
click at [1145, 350] on img "Next" at bounding box center [1139, 347] width 28 height 75
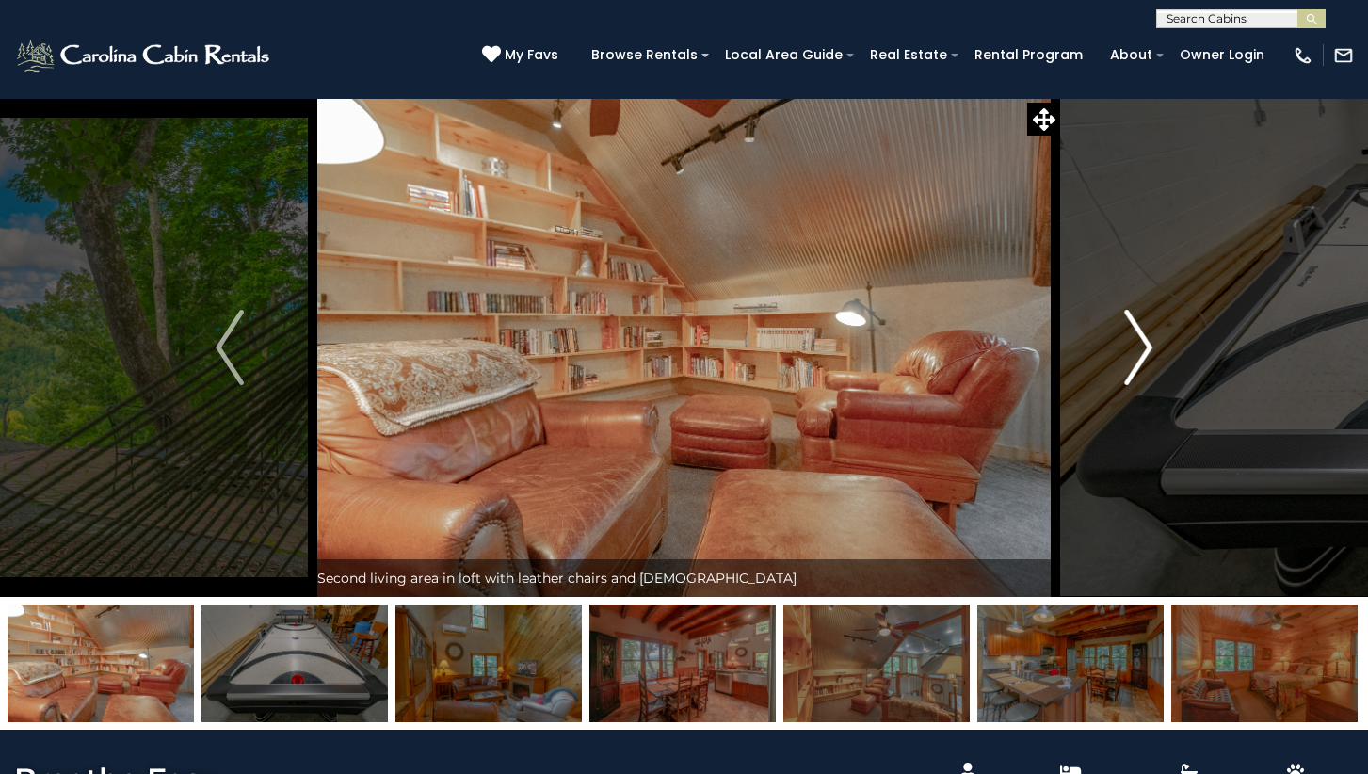
click at [1145, 350] on img "Next" at bounding box center [1139, 347] width 28 height 75
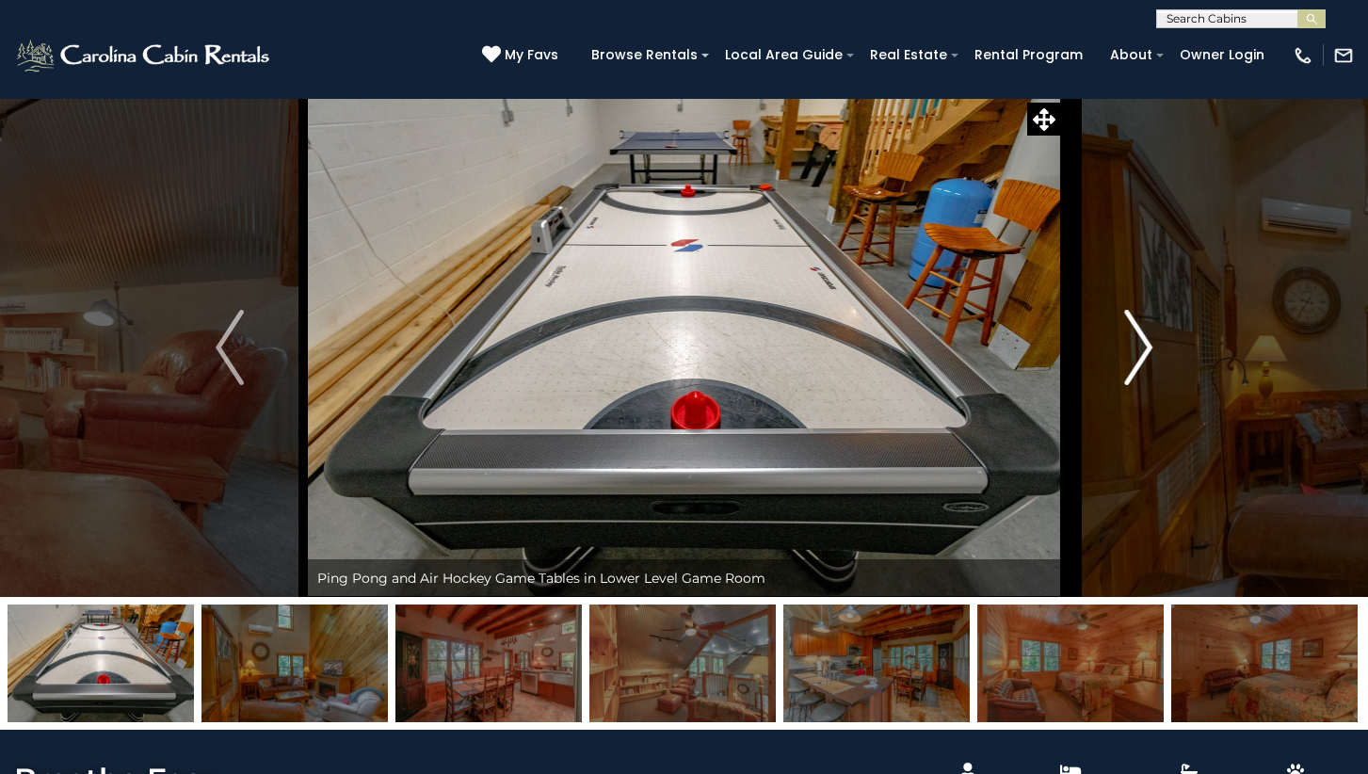
click at [1145, 350] on img "Next" at bounding box center [1139, 347] width 28 height 75
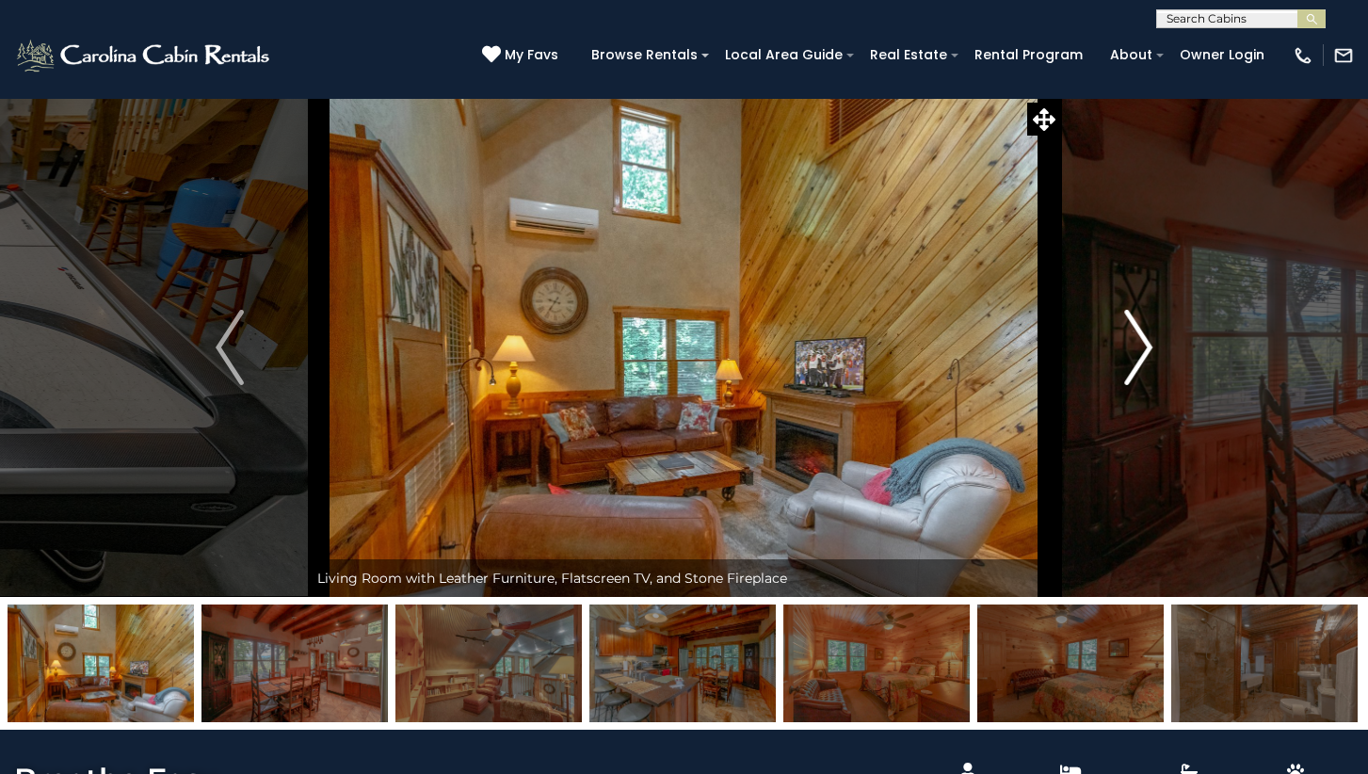
click at [1145, 350] on img "Next" at bounding box center [1139, 347] width 28 height 75
